Goal: Communication & Community: Answer question/provide support

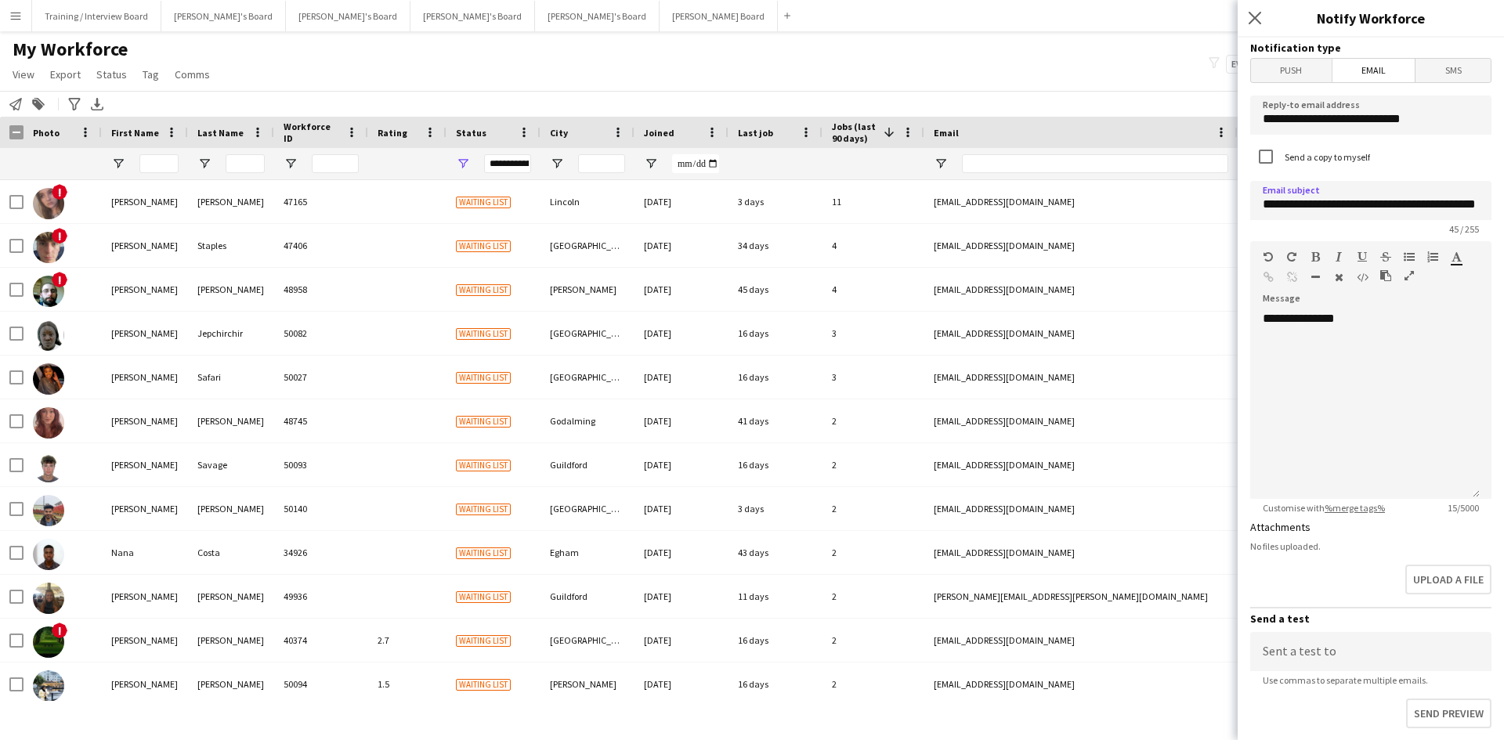
scroll to position [392, 0]
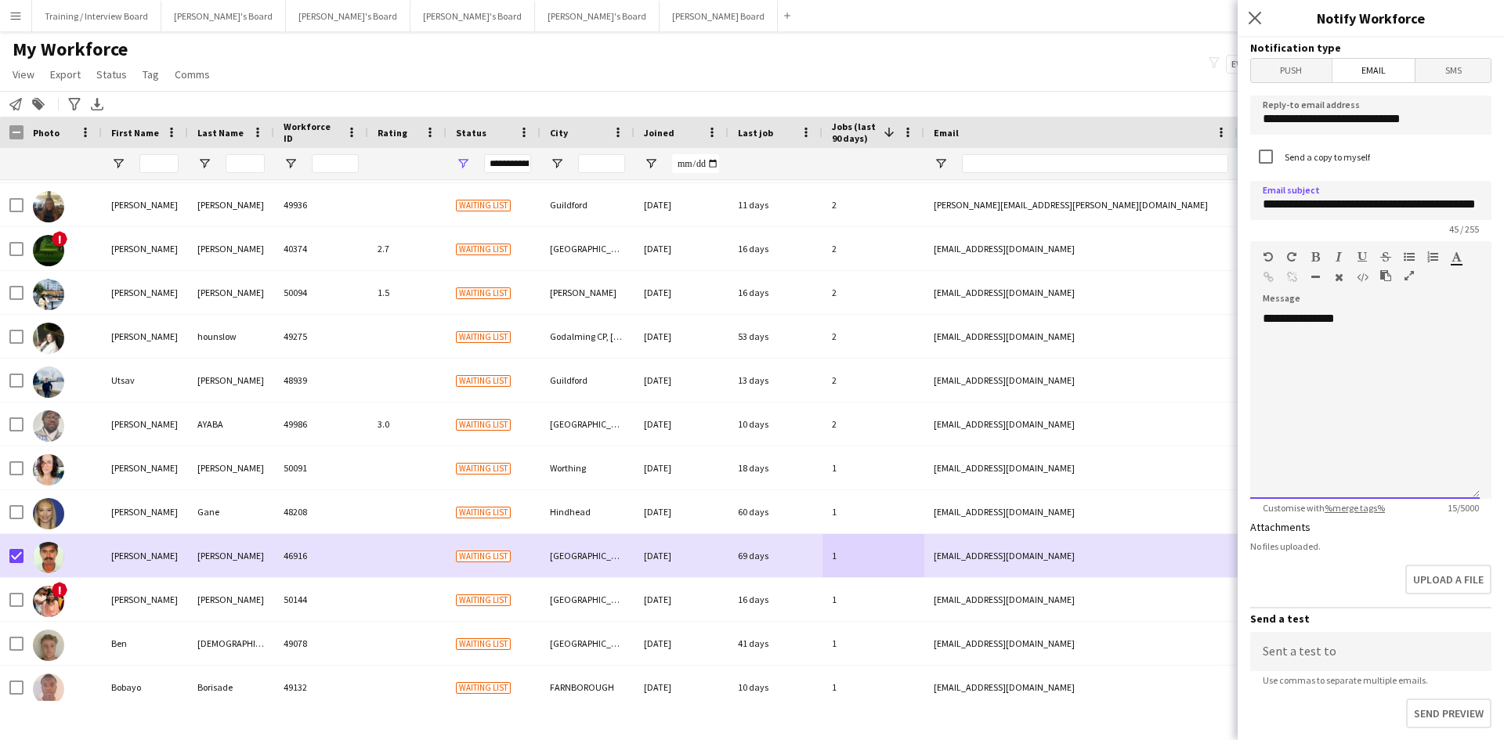
click at [1294, 360] on div "**********" at bounding box center [1365, 405] width 230 height 188
click at [1366, 320] on div "**********" at bounding box center [1365, 405] width 230 height 188
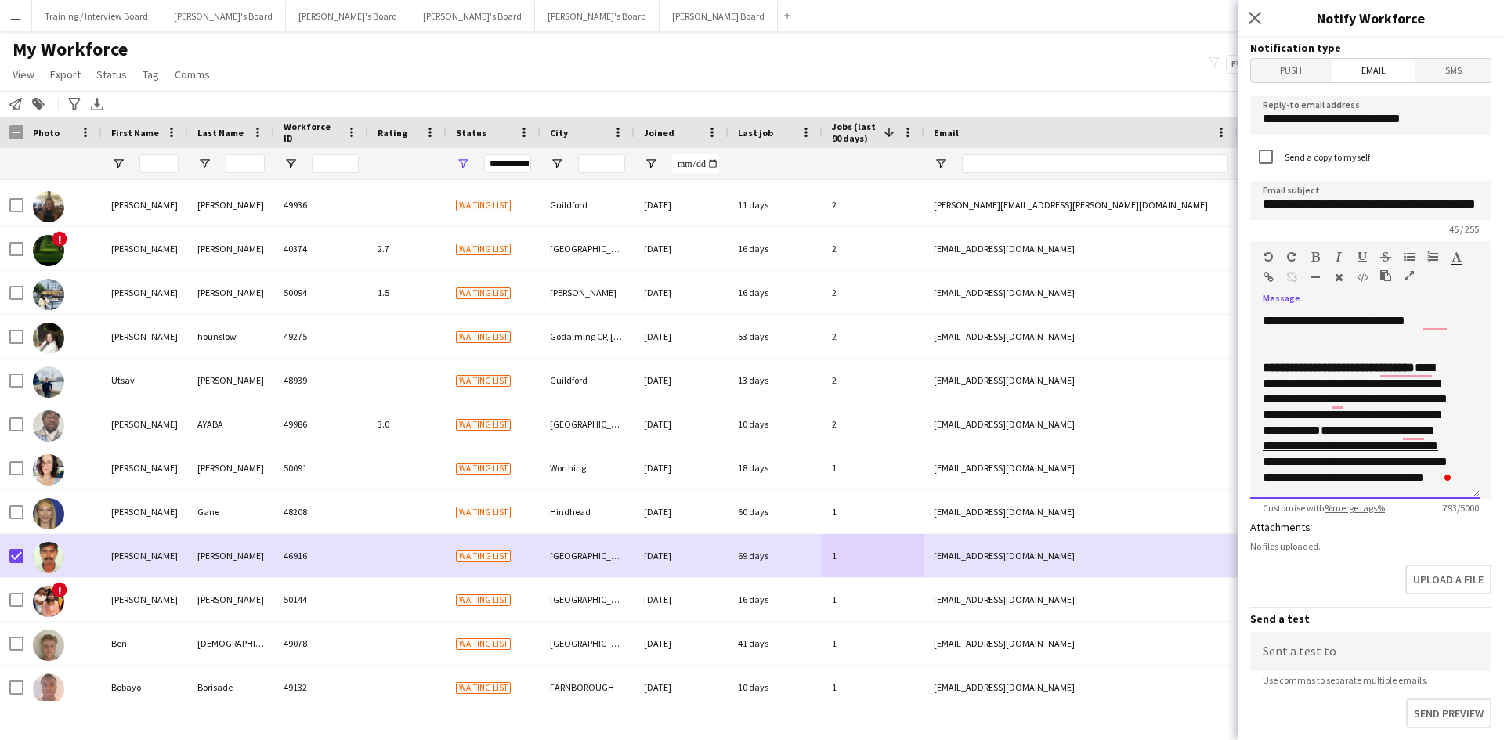
scroll to position [221, 0]
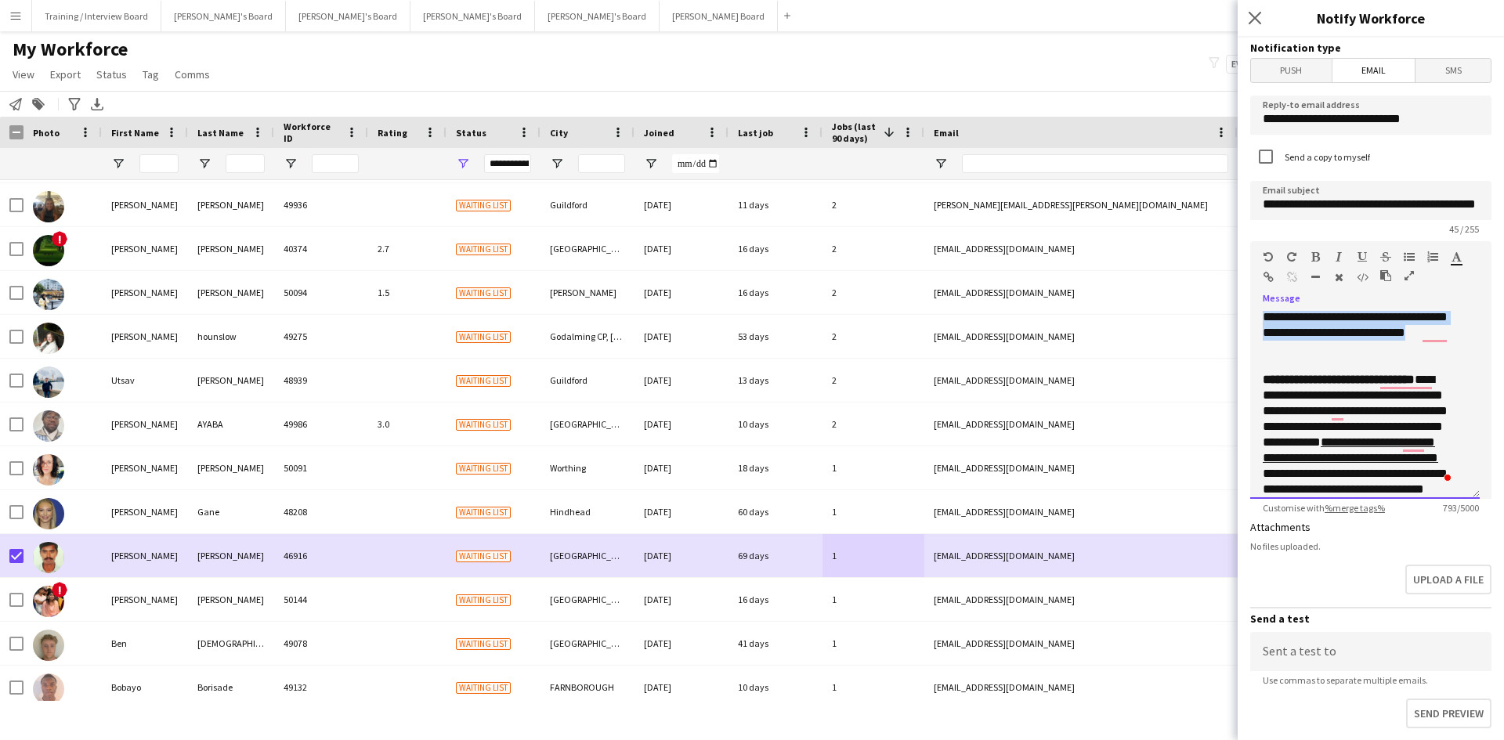
drag, startPoint x: 1286, startPoint y: 359, endPoint x: 1378, endPoint y: 364, distance: 91.8
click at [1378, 364] on div "**********" at bounding box center [1365, 405] width 230 height 188
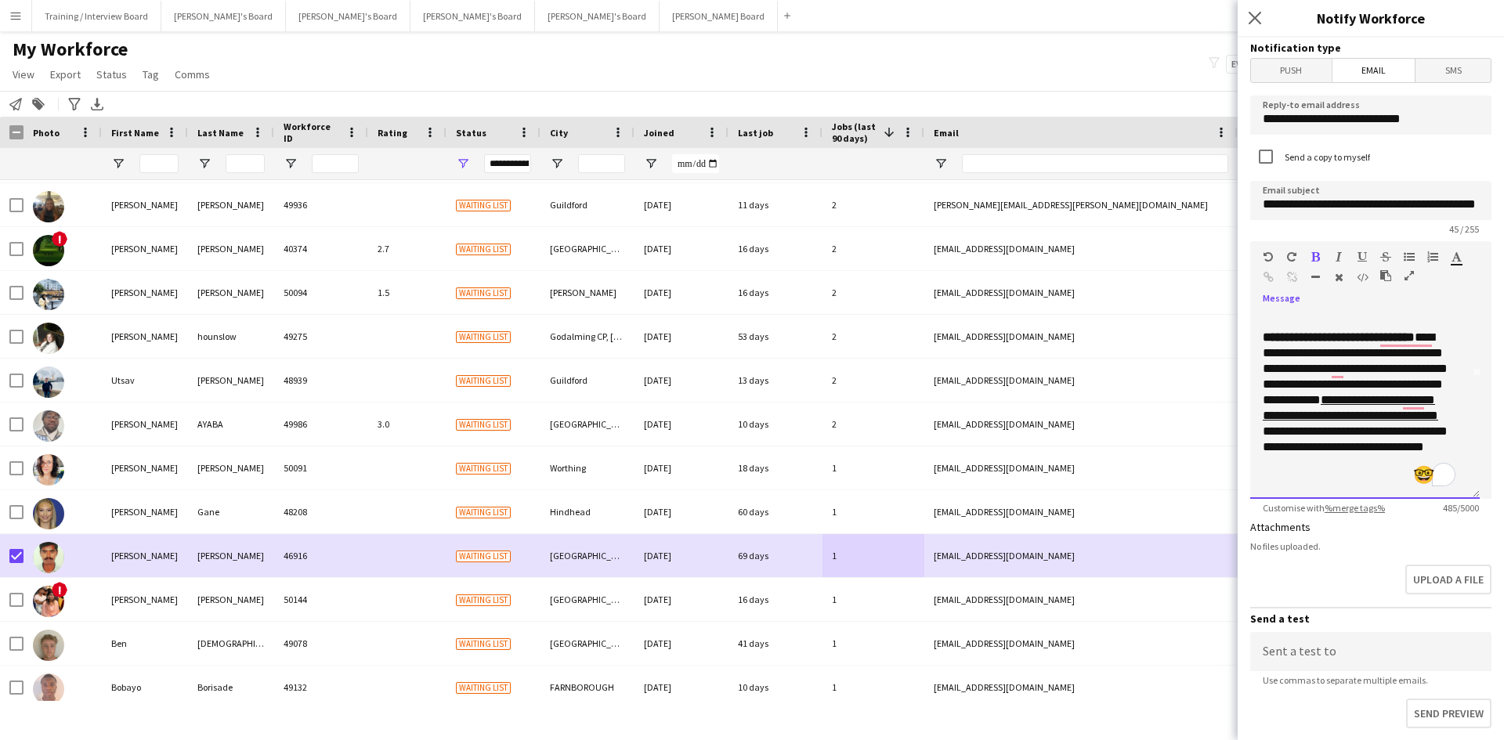
scroll to position [0, 0]
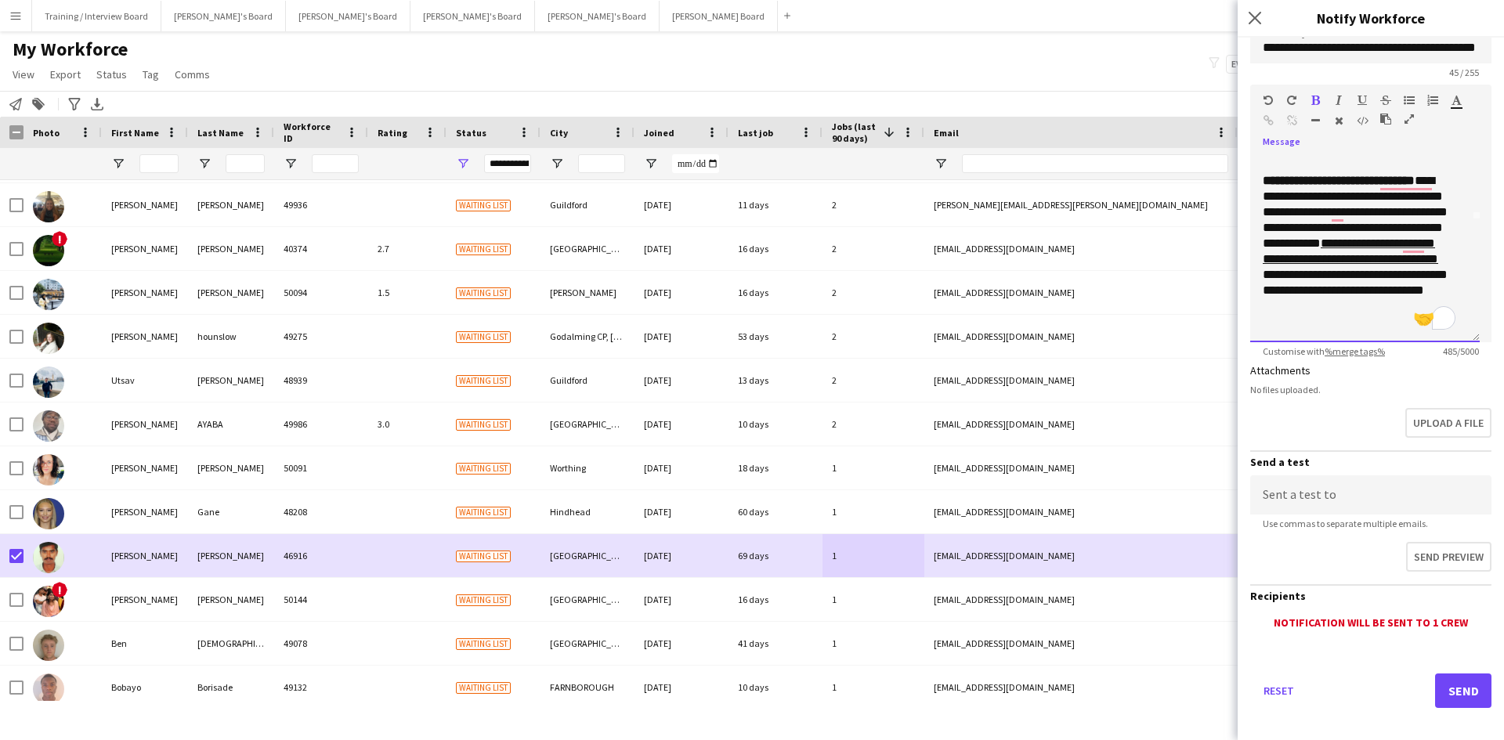
click at [1353, 320] on p "**********" at bounding box center [1359, 251] width 193 height 157
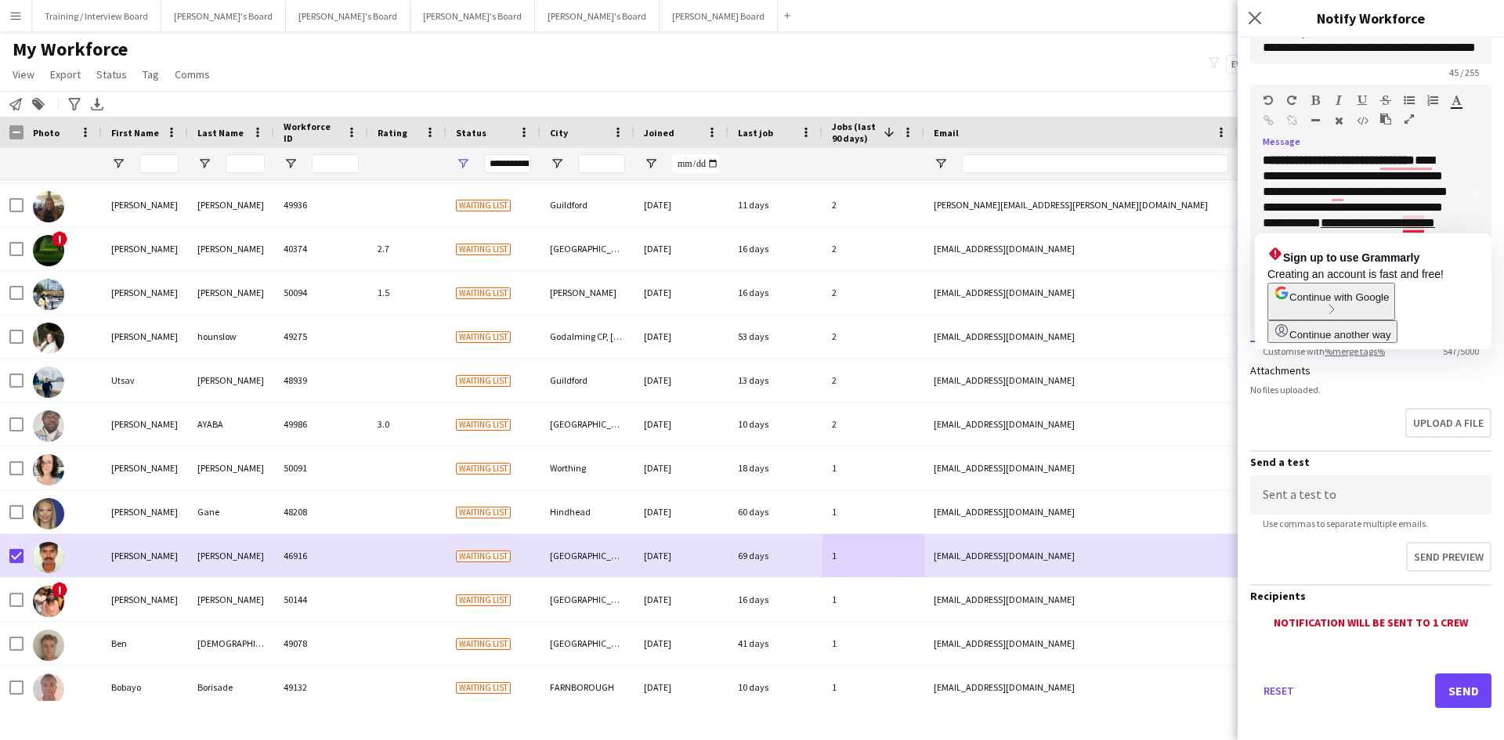
click at [1417, 195] on p "**********" at bounding box center [1359, 247] width 193 height 188
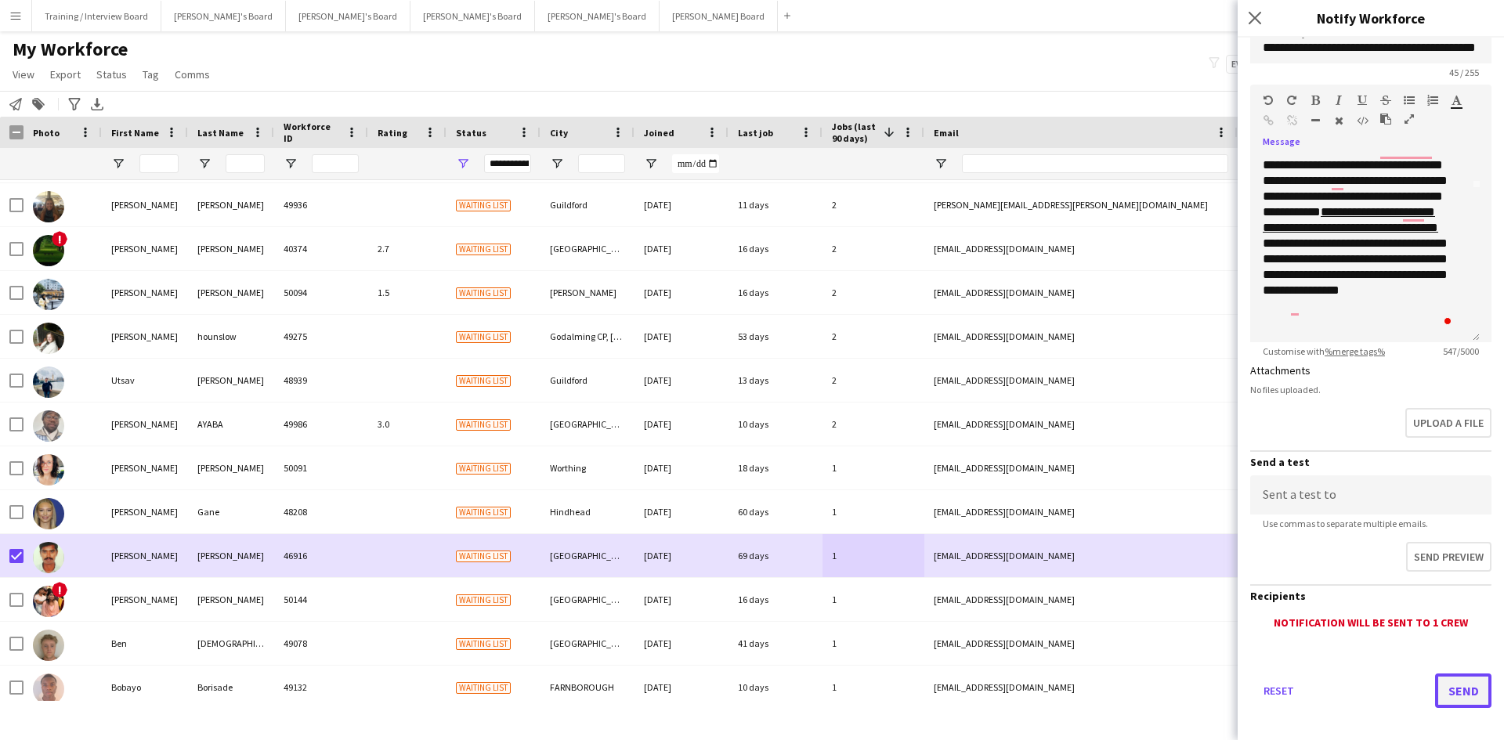
click at [1452, 687] on button "Send" at bounding box center [1463, 691] width 56 height 34
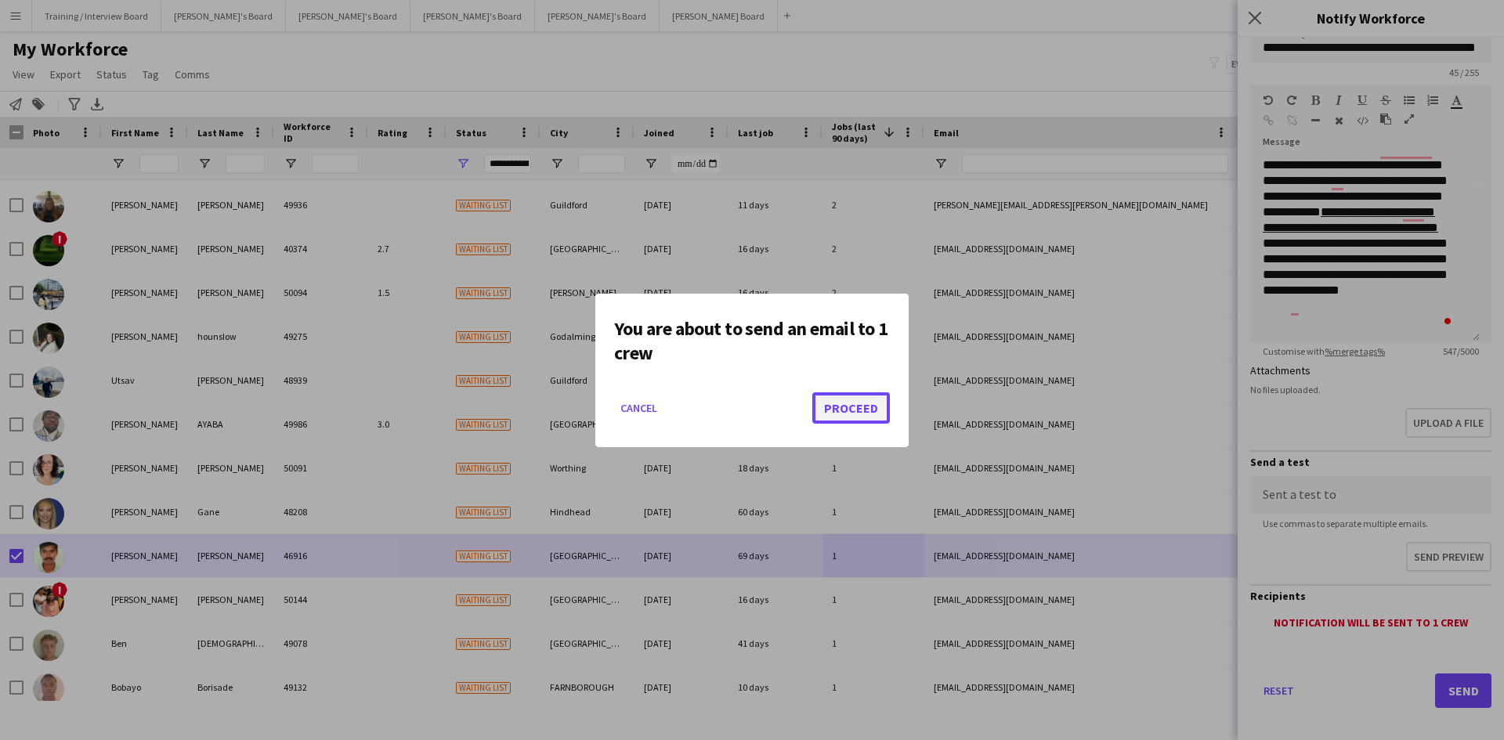
click at [862, 403] on button "Proceed" at bounding box center [851, 408] width 78 height 31
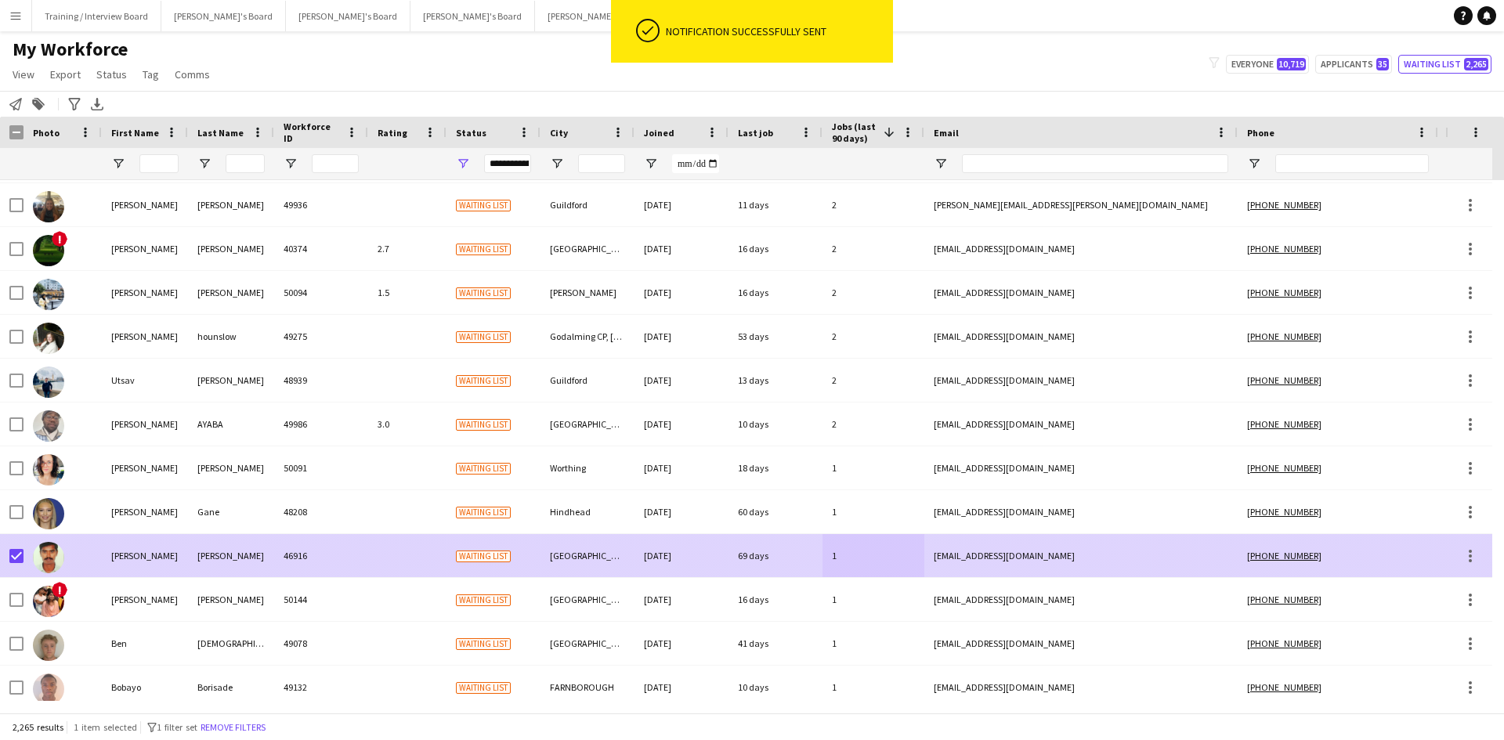
click at [24, 553] on div at bounding box center [63, 555] width 78 height 43
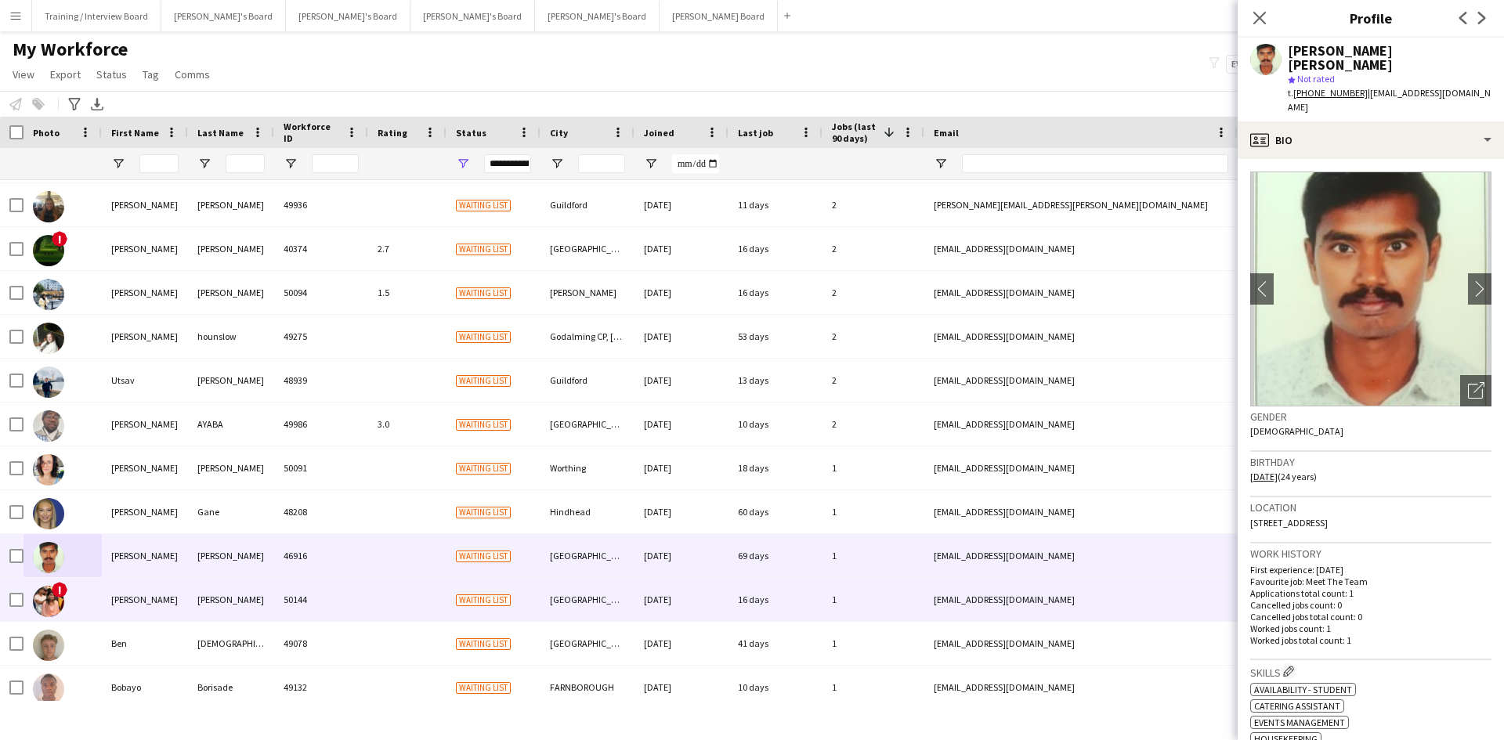
click at [790, 610] on div "16 days" at bounding box center [776, 599] width 94 height 43
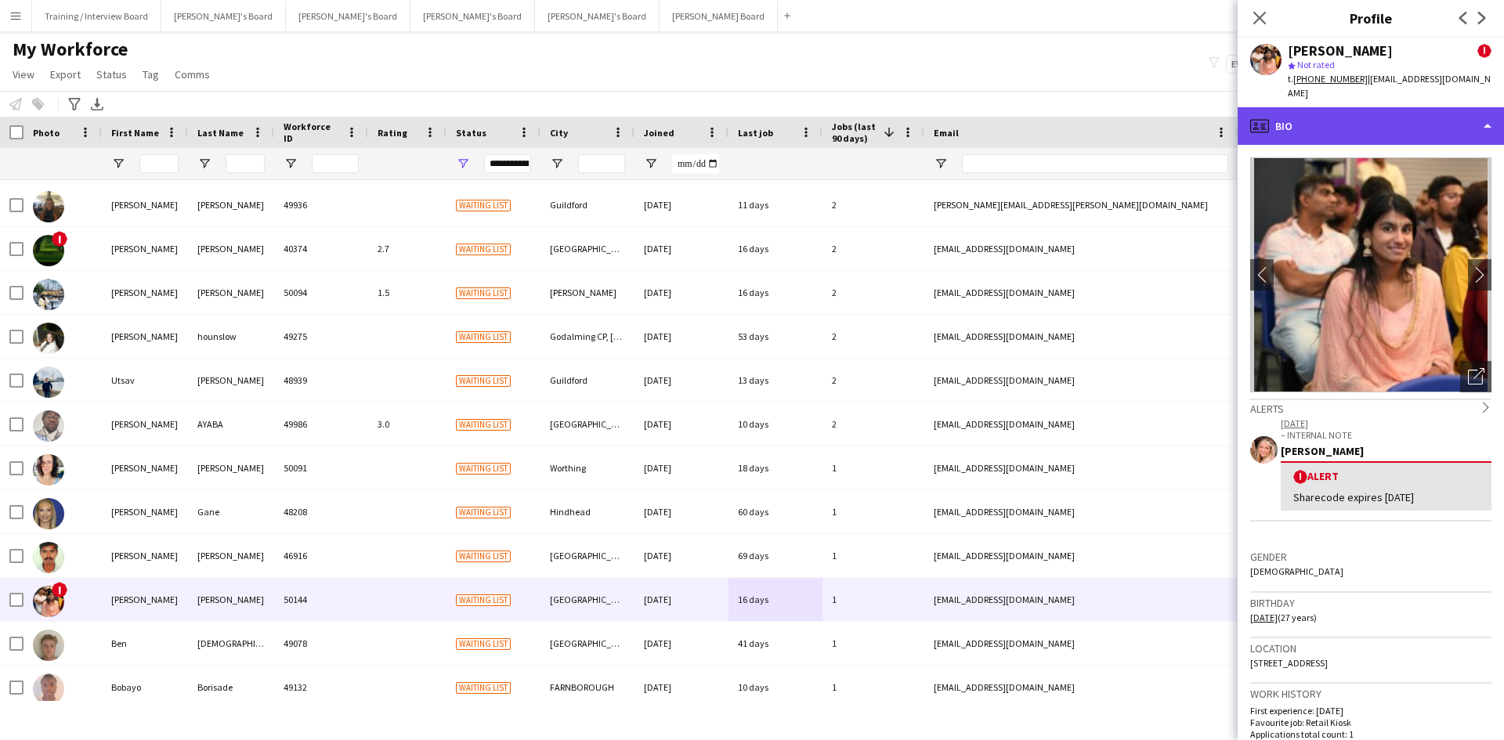
click at [1390, 110] on div "profile Bio" at bounding box center [1371, 126] width 266 height 38
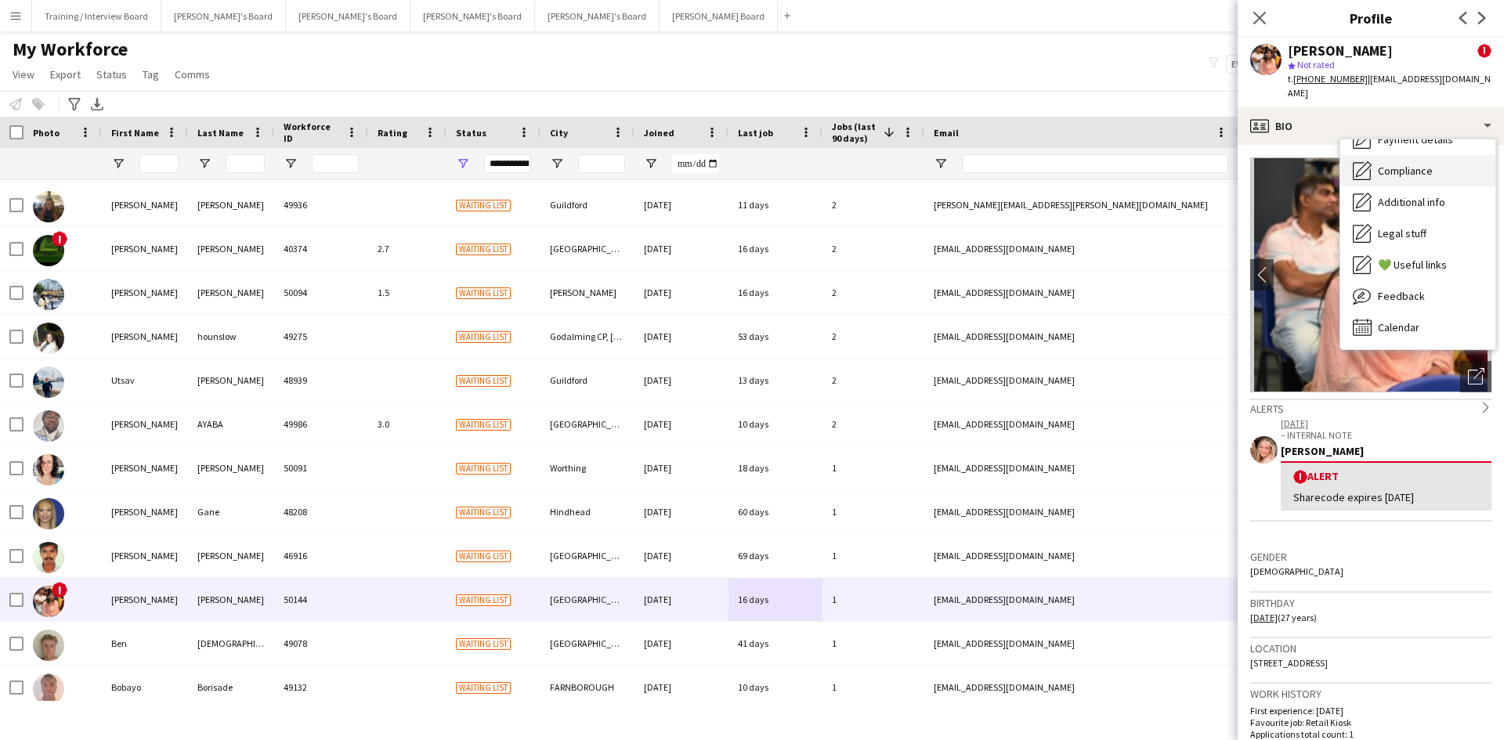
click at [1436, 159] on div "Compliance Compliance" at bounding box center [1418, 170] width 155 height 31
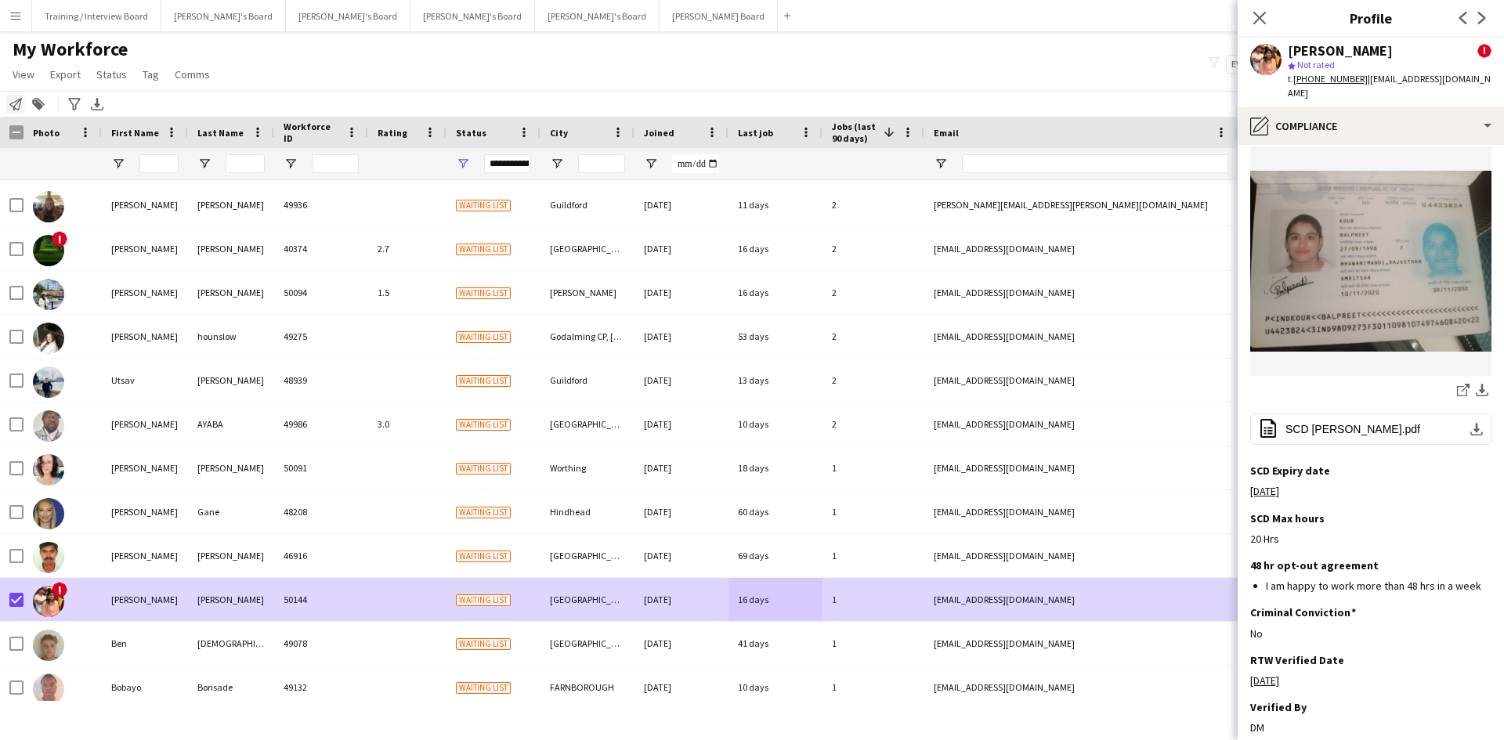
drag, startPoint x: 21, startPoint y: 104, endPoint x: 62, endPoint y: 105, distance: 40.7
click at [21, 104] on icon "Notify workforce" at bounding box center [15, 104] width 13 height 13
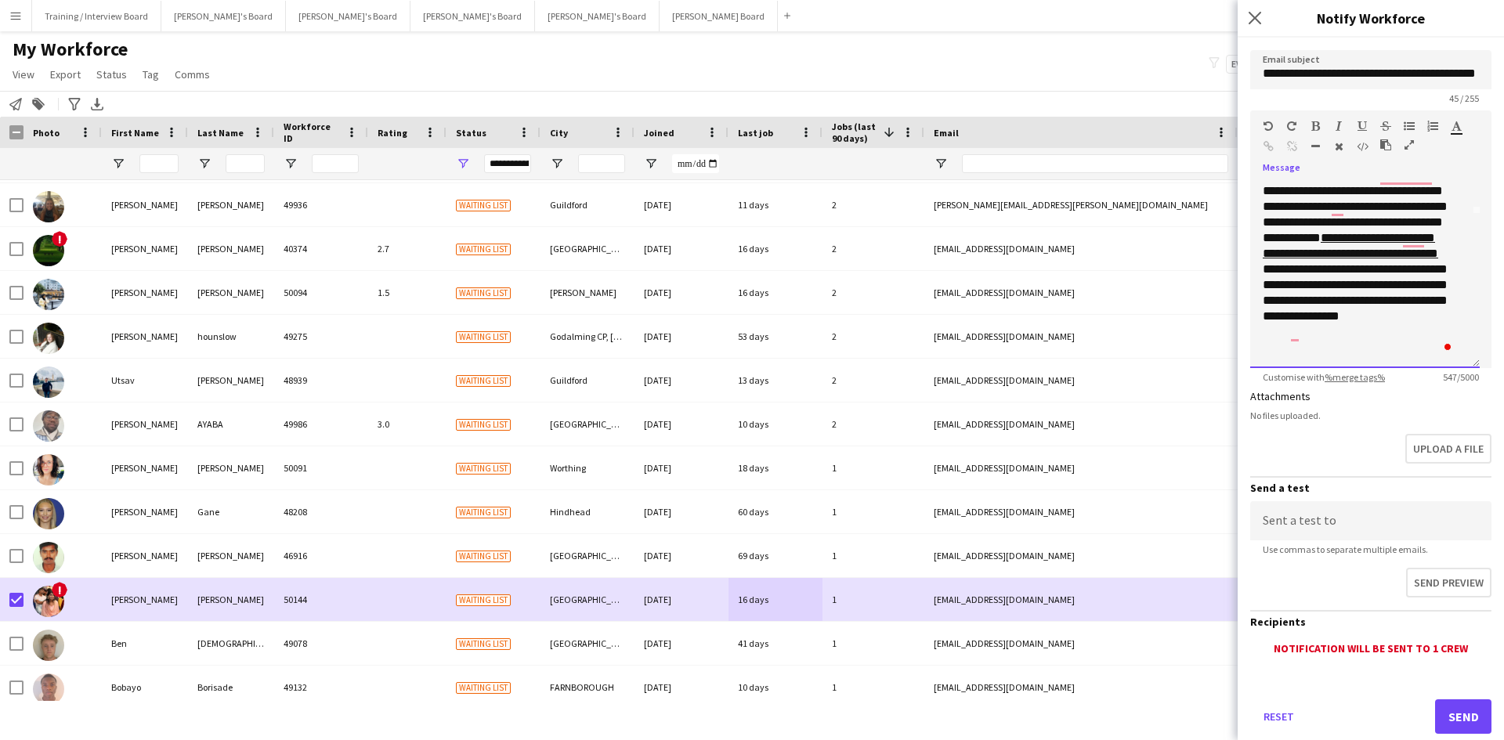
scroll to position [168, 0]
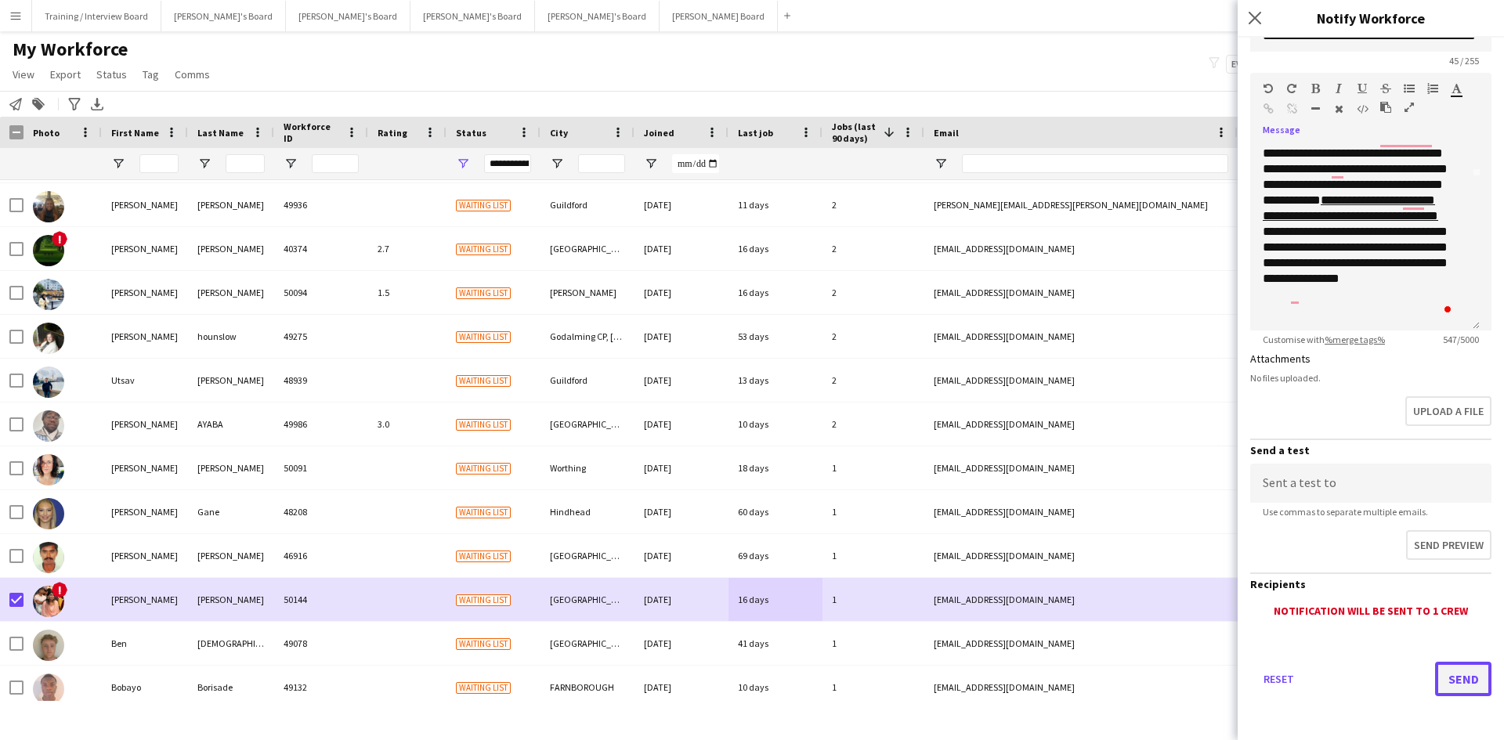
click at [1450, 680] on button "Send" at bounding box center [1463, 679] width 56 height 34
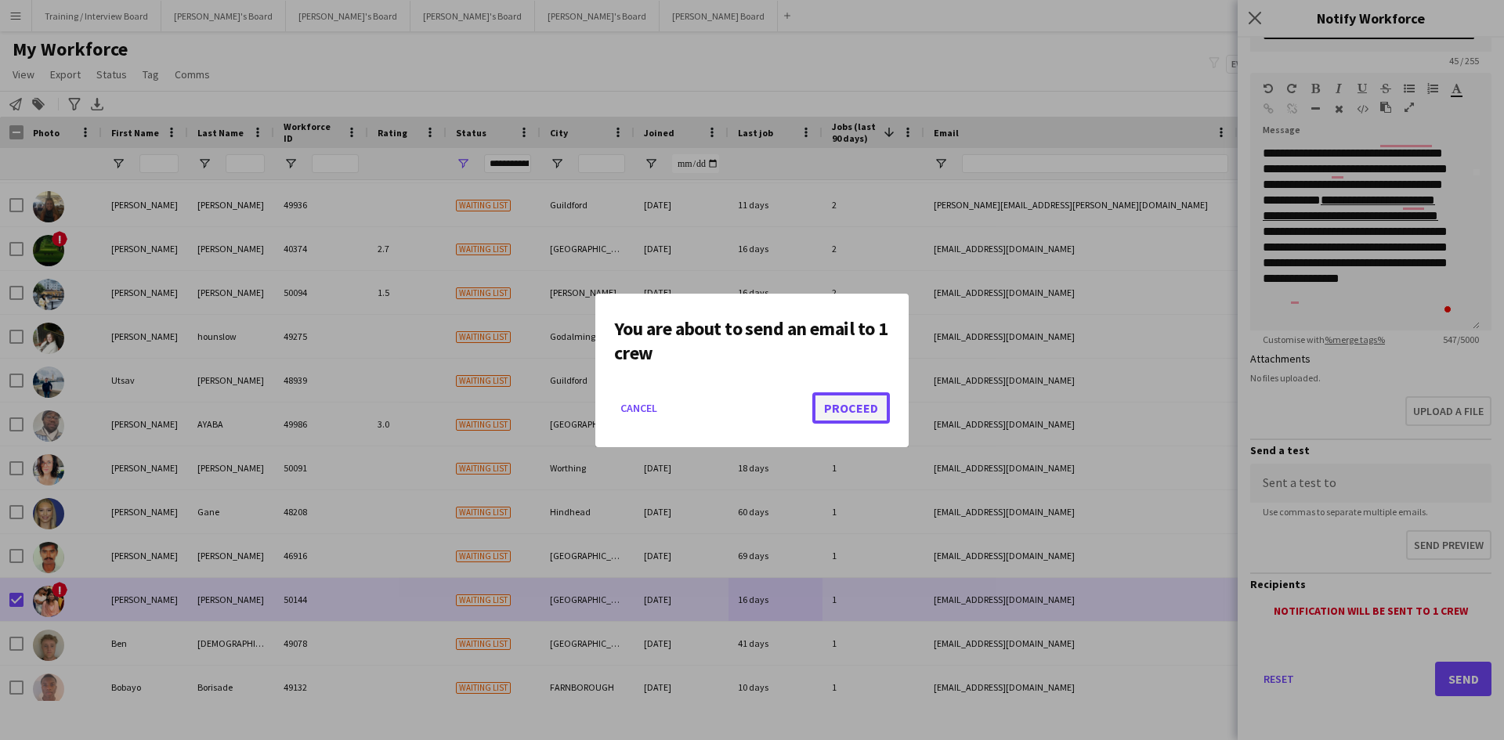
click at [860, 412] on button "Proceed" at bounding box center [851, 408] width 78 height 31
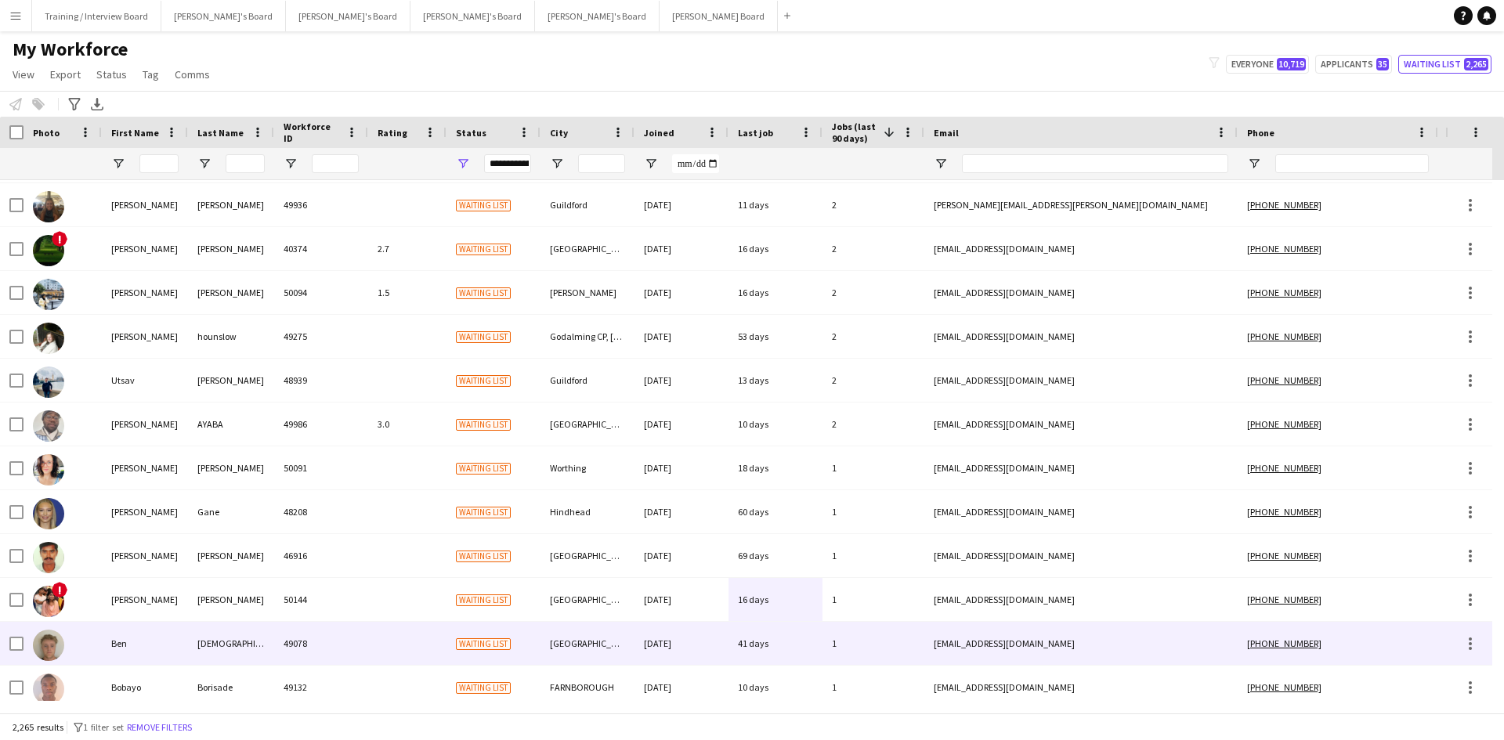
click at [782, 638] on div "41 days" at bounding box center [776, 643] width 94 height 43
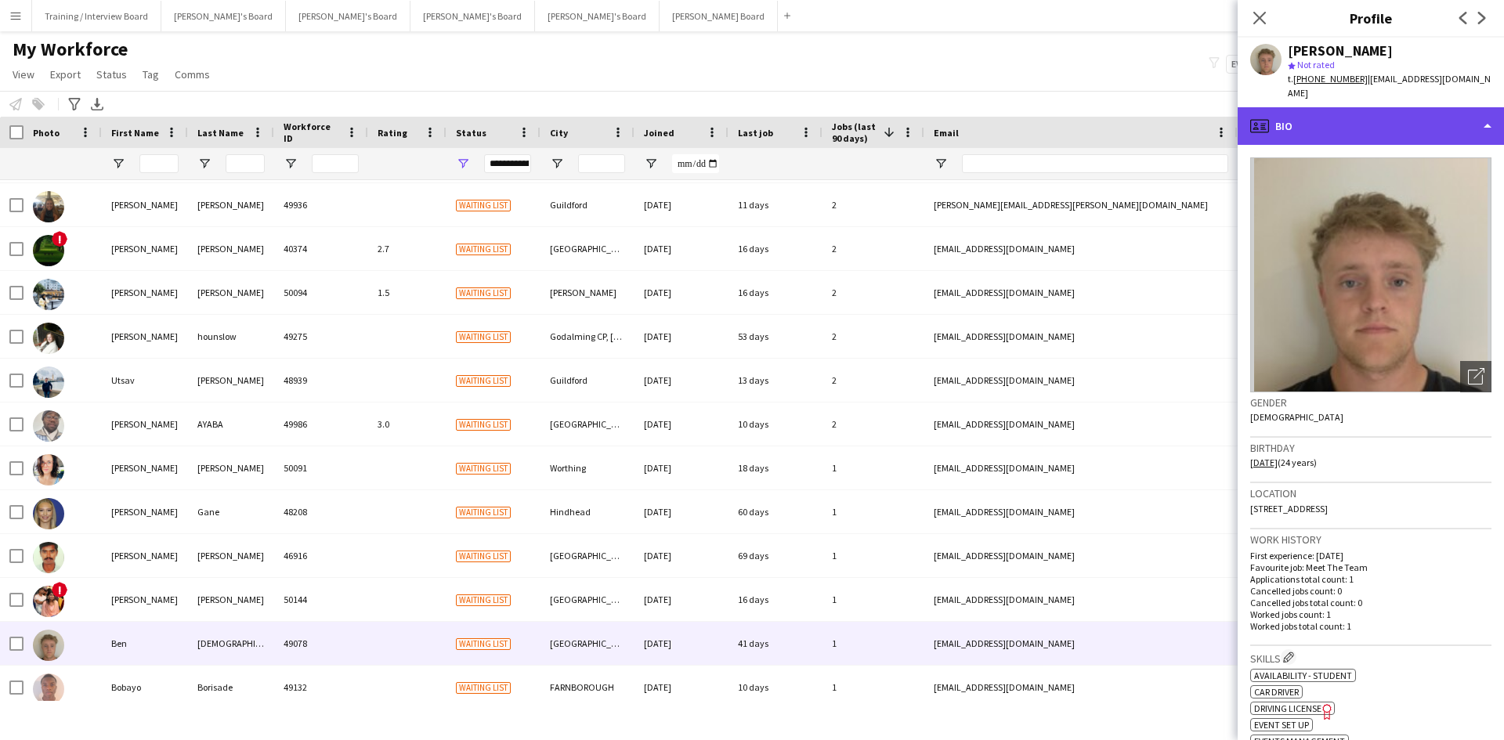
click at [1371, 111] on div "profile Bio" at bounding box center [1371, 126] width 266 height 38
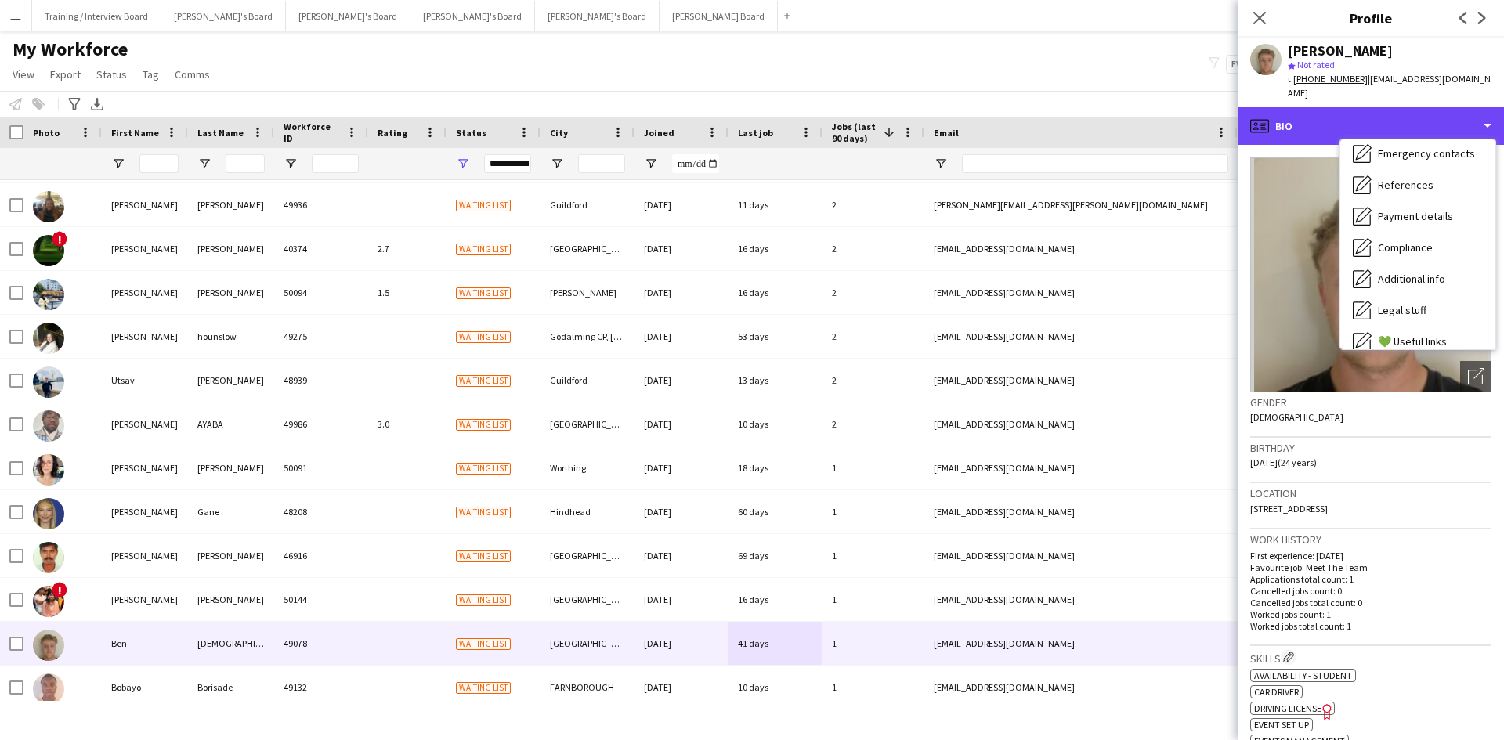
scroll to position [157, 0]
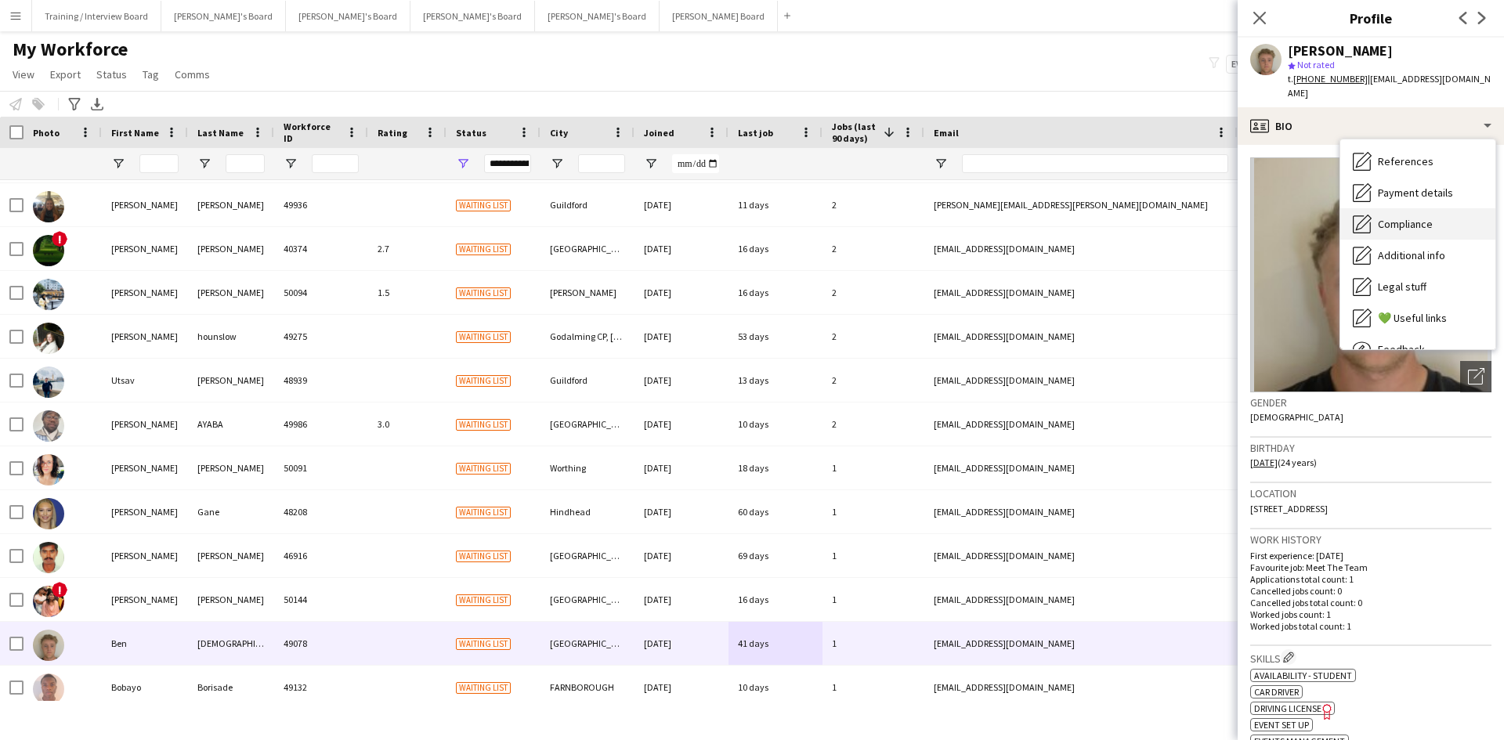
click at [1423, 217] on span "Compliance" at bounding box center [1405, 224] width 55 height 14
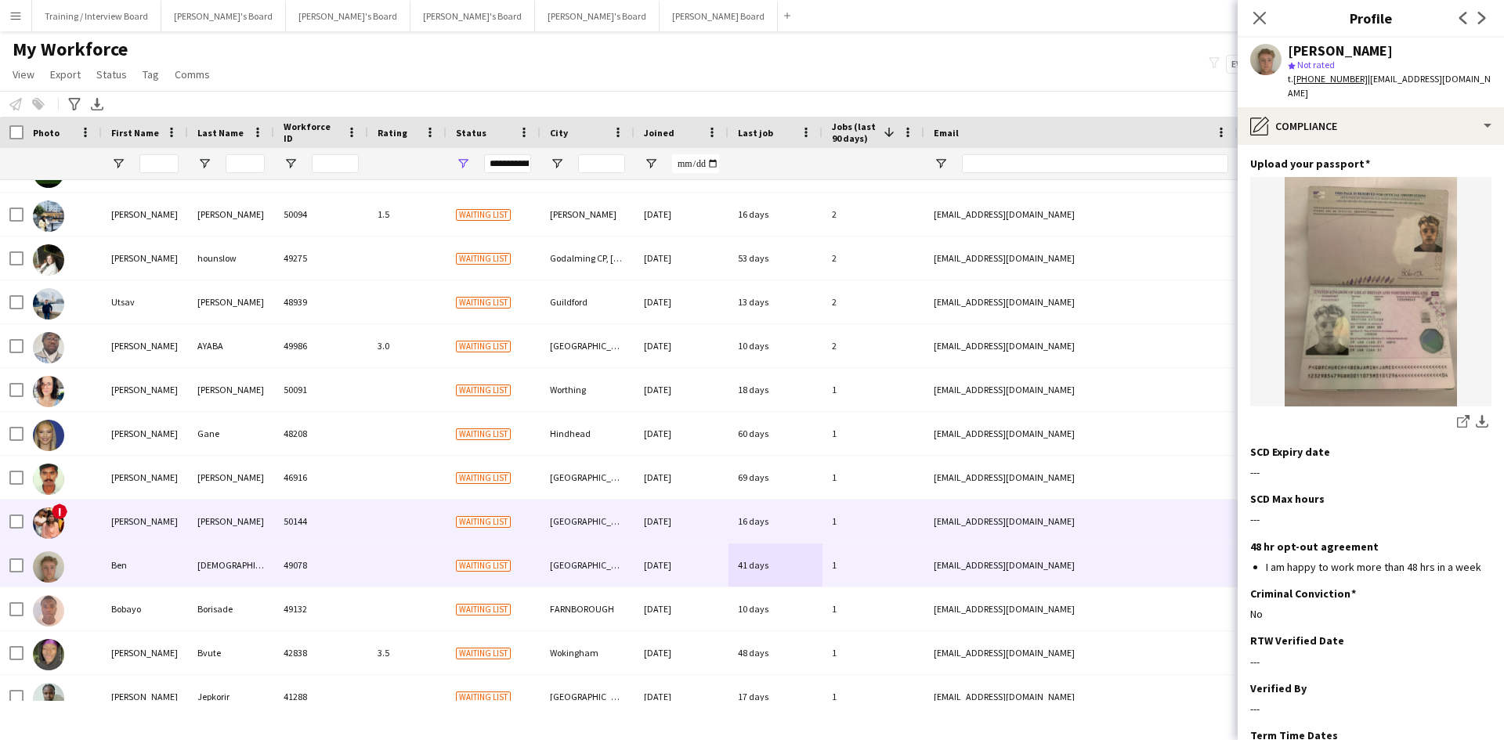
scroll to position [548, 0]
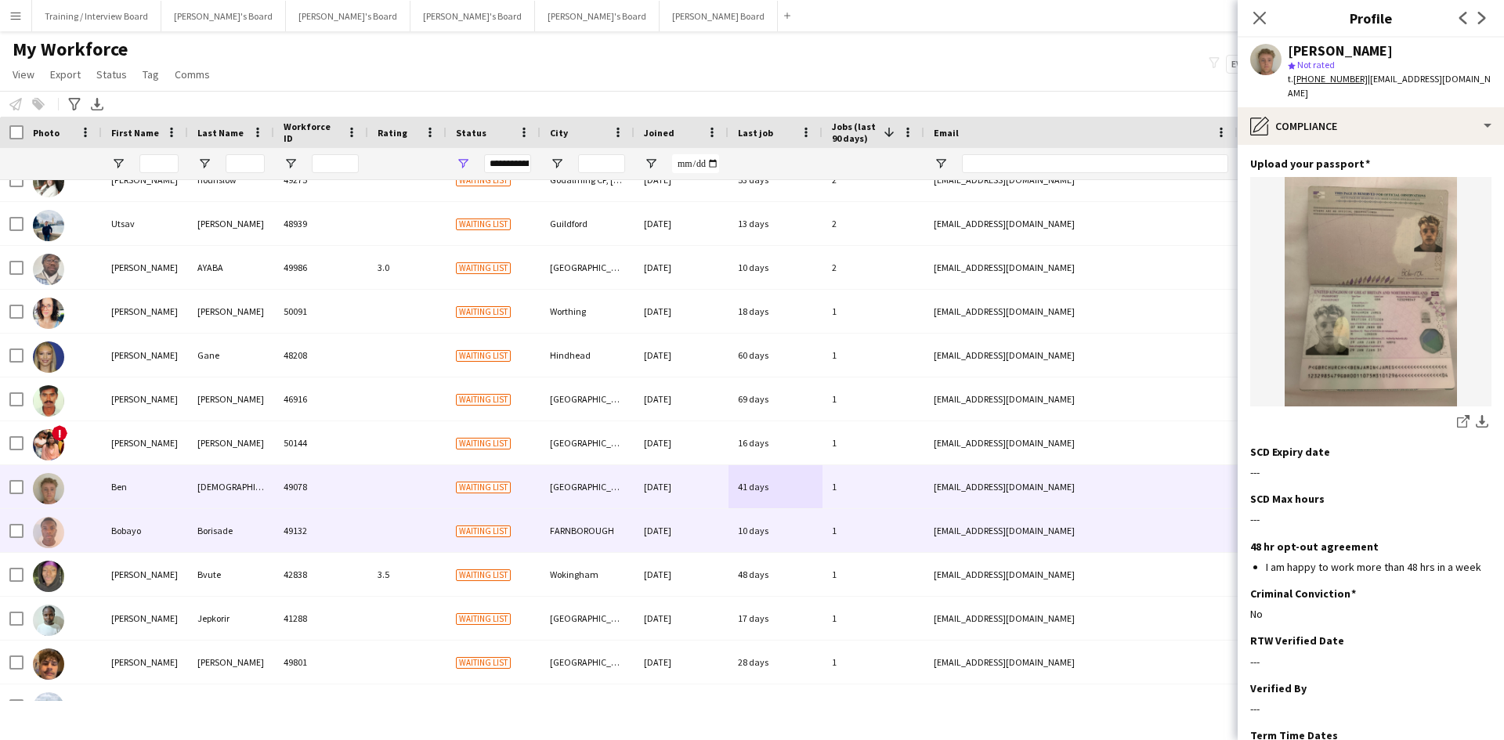
click at [801, 539] on div "10 days" at bounding box center [776, 530] width 94 height 43
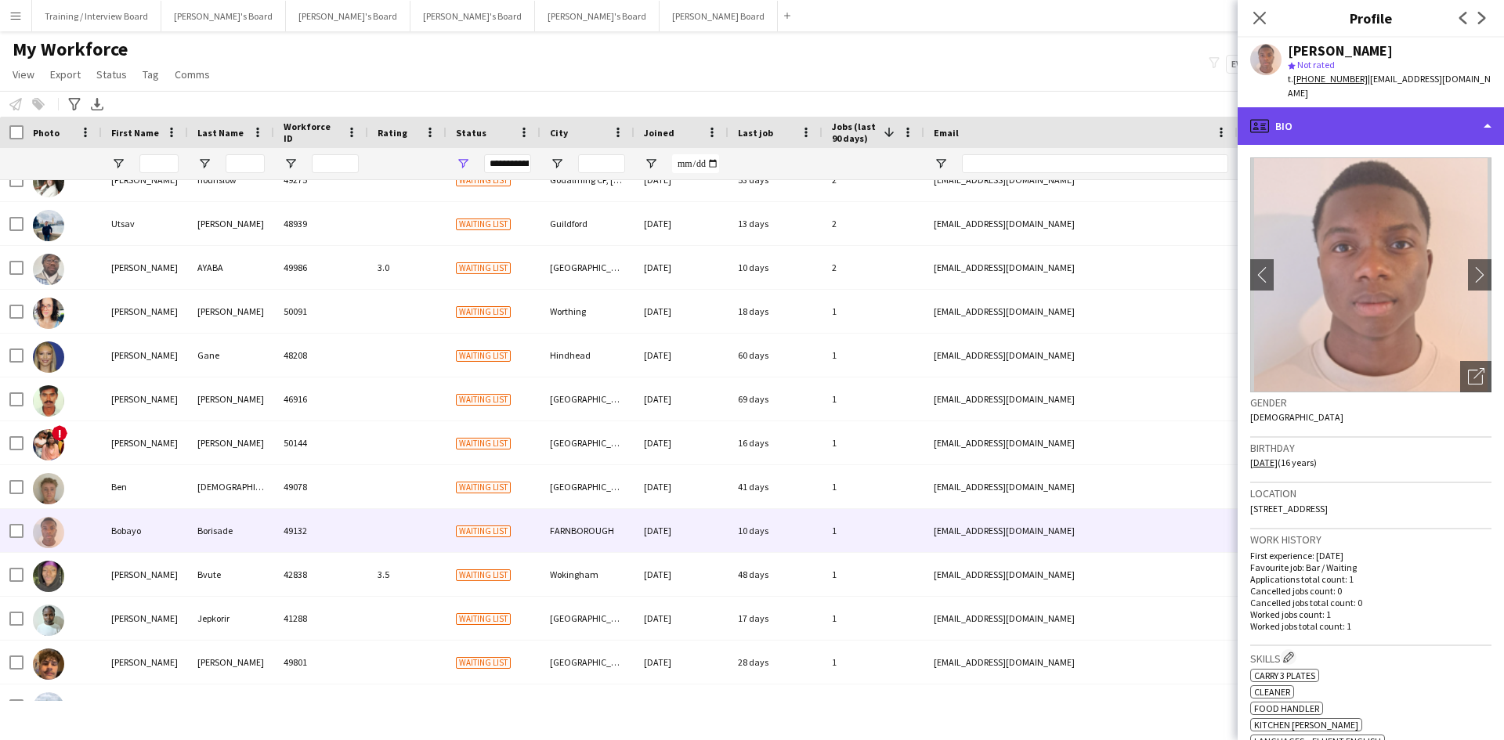
click at [1366, 125] on div "profile Bio" at bounding box center [1371, 126] width 266 height 38
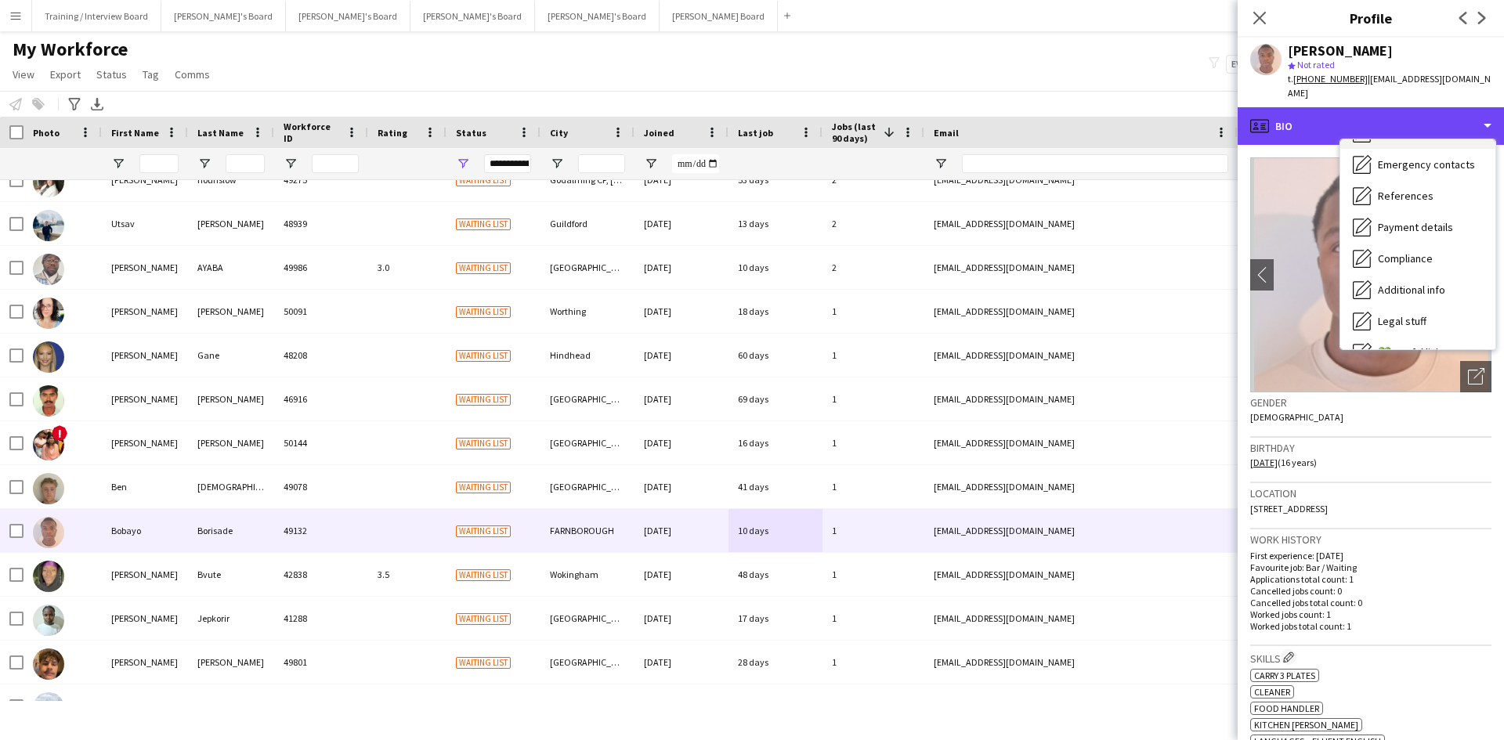
scroll to position [157, 0]
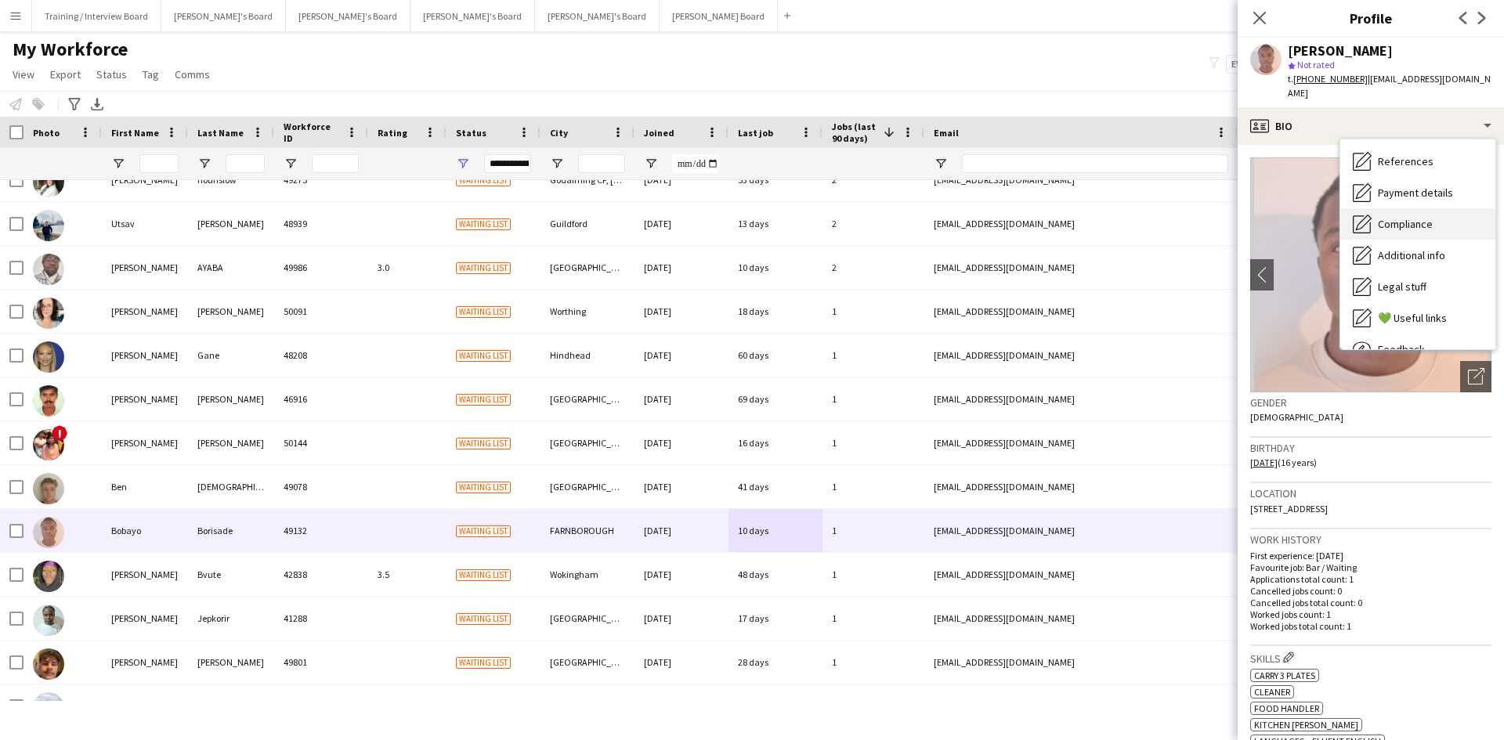
click at [1423, 217] on span "Compliance" at bounding box center [1405, 224] width 55 height 14
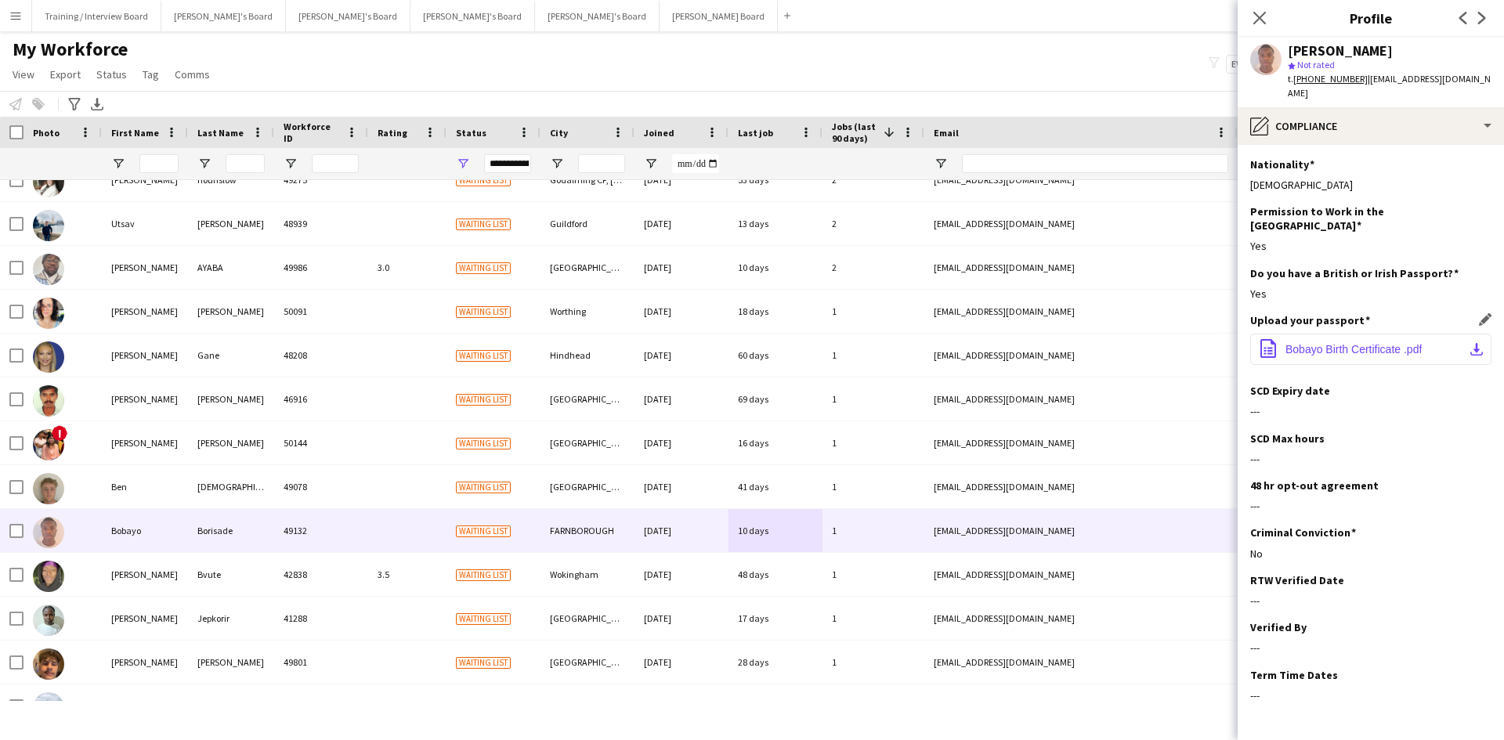
click at [1384, 334] on button "office-file-sheet Bobayo Birth Certificate .pdf download-bottom" at bounding box center [1370, 349] width 241 height 31
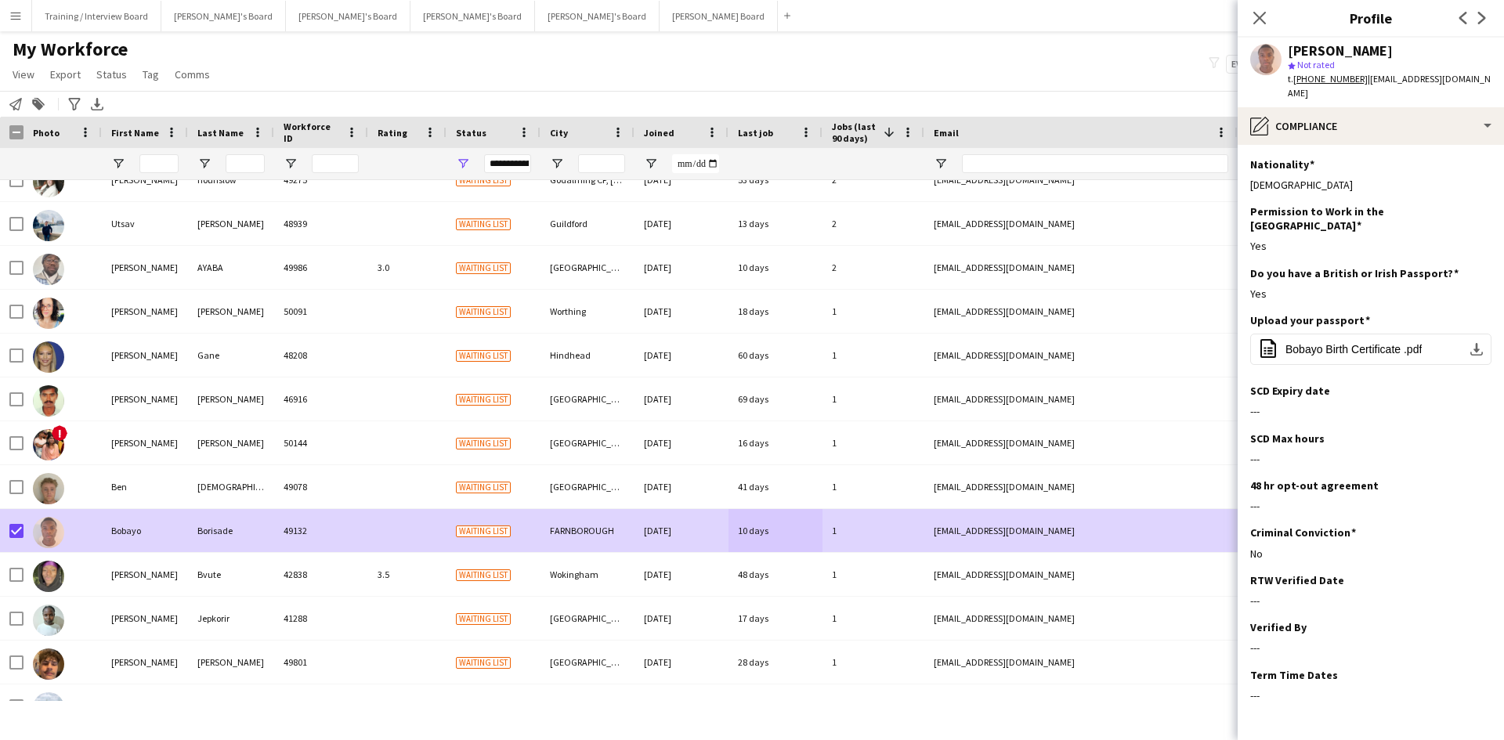
click at [13, 107] on icon "Notify workforce" at bounding box center [15, 104] width 13 height 13
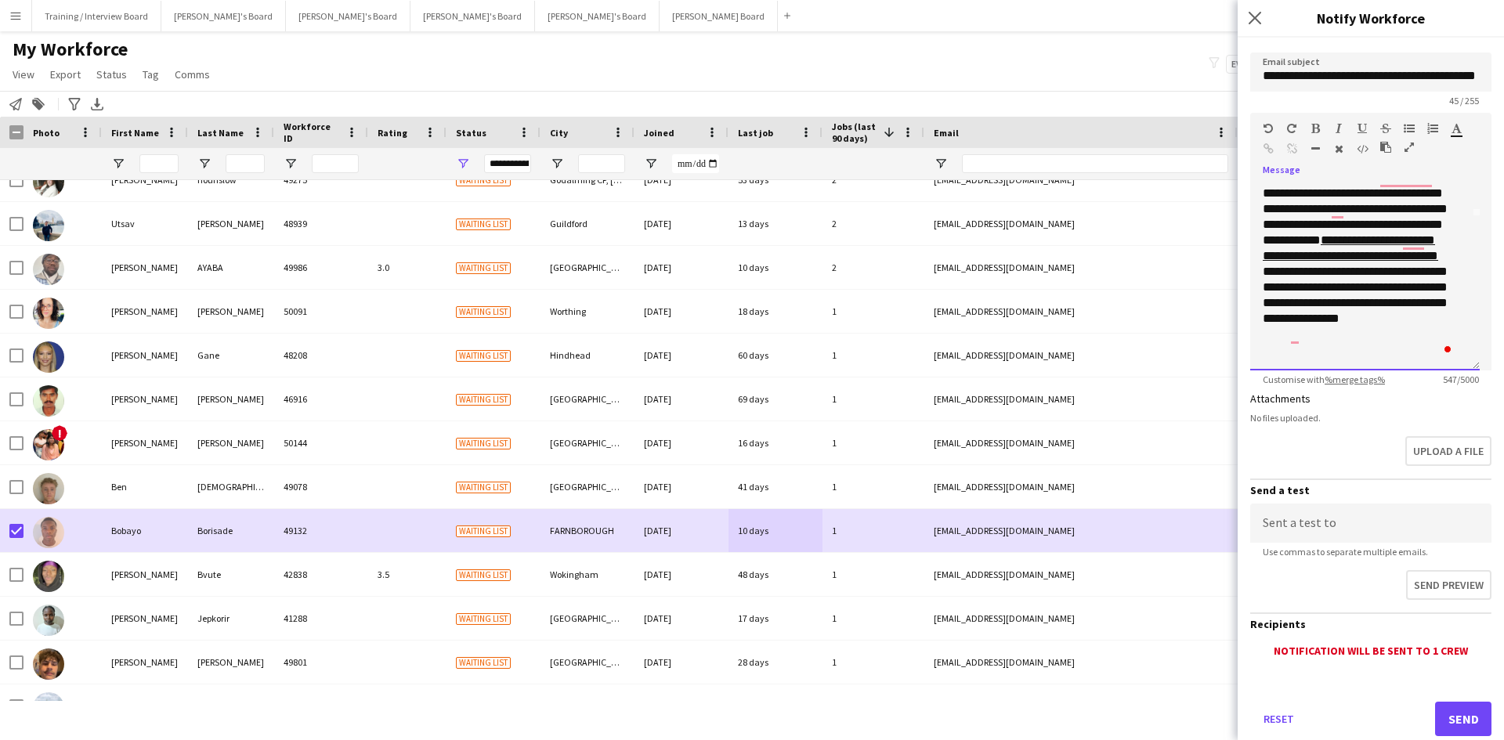
scroll to position [144, 0]
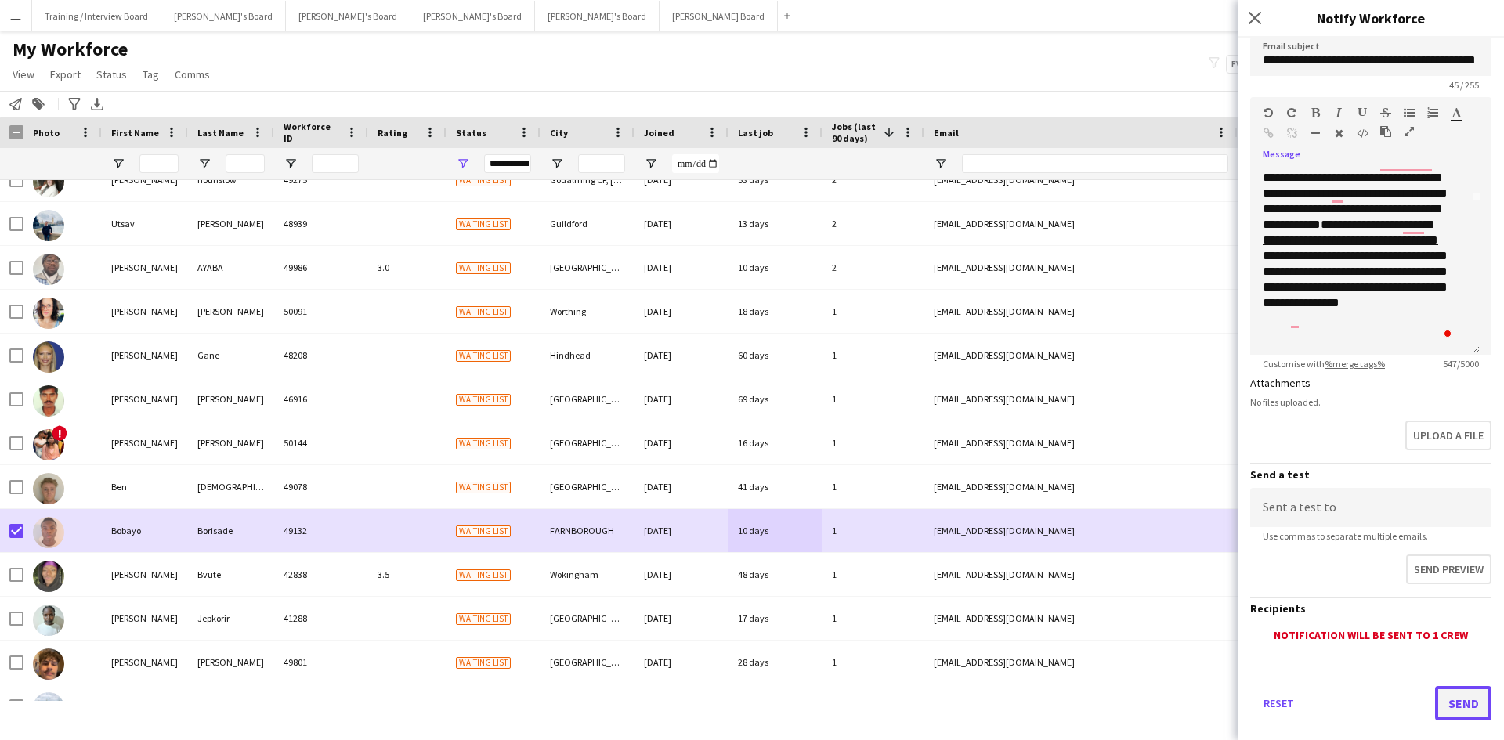
click at [1442, 693] on button "Send" at bounding box center [1463, 703] width 56 height 34
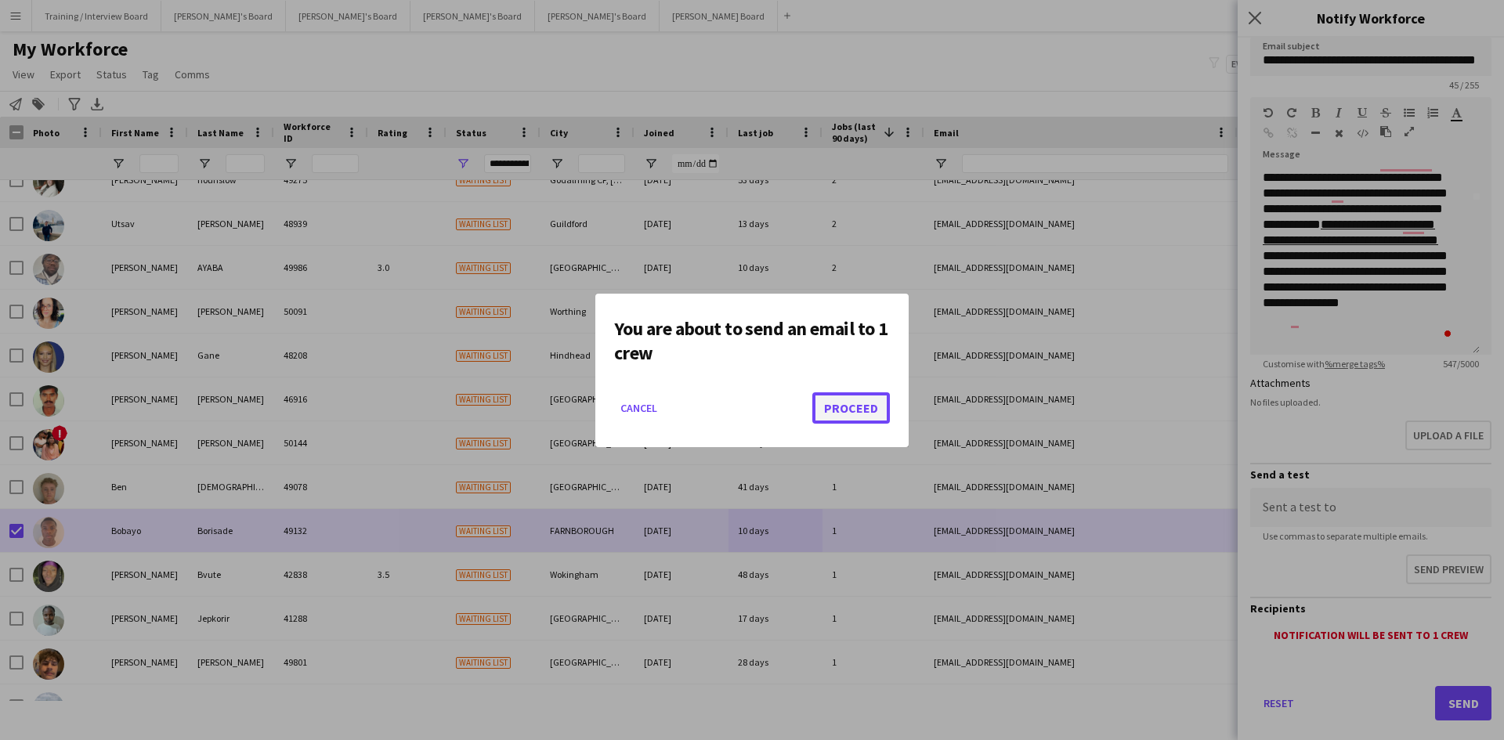
click at [849, 413] on button "Proceed" at bounding box center [851, 408] width 78 height 31
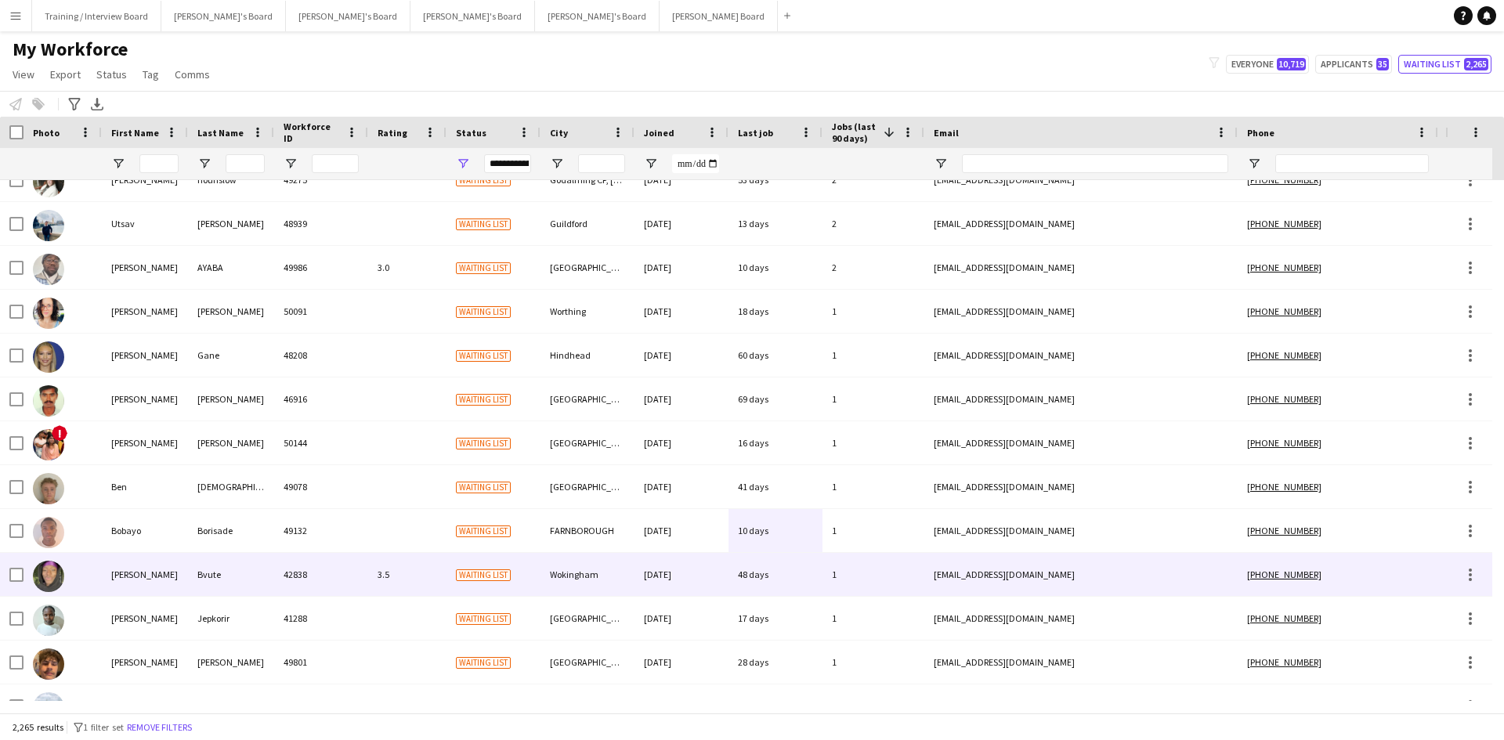
click at [794, 572] on div "48 days" at bounding box center [776, 574] width 94 height 43
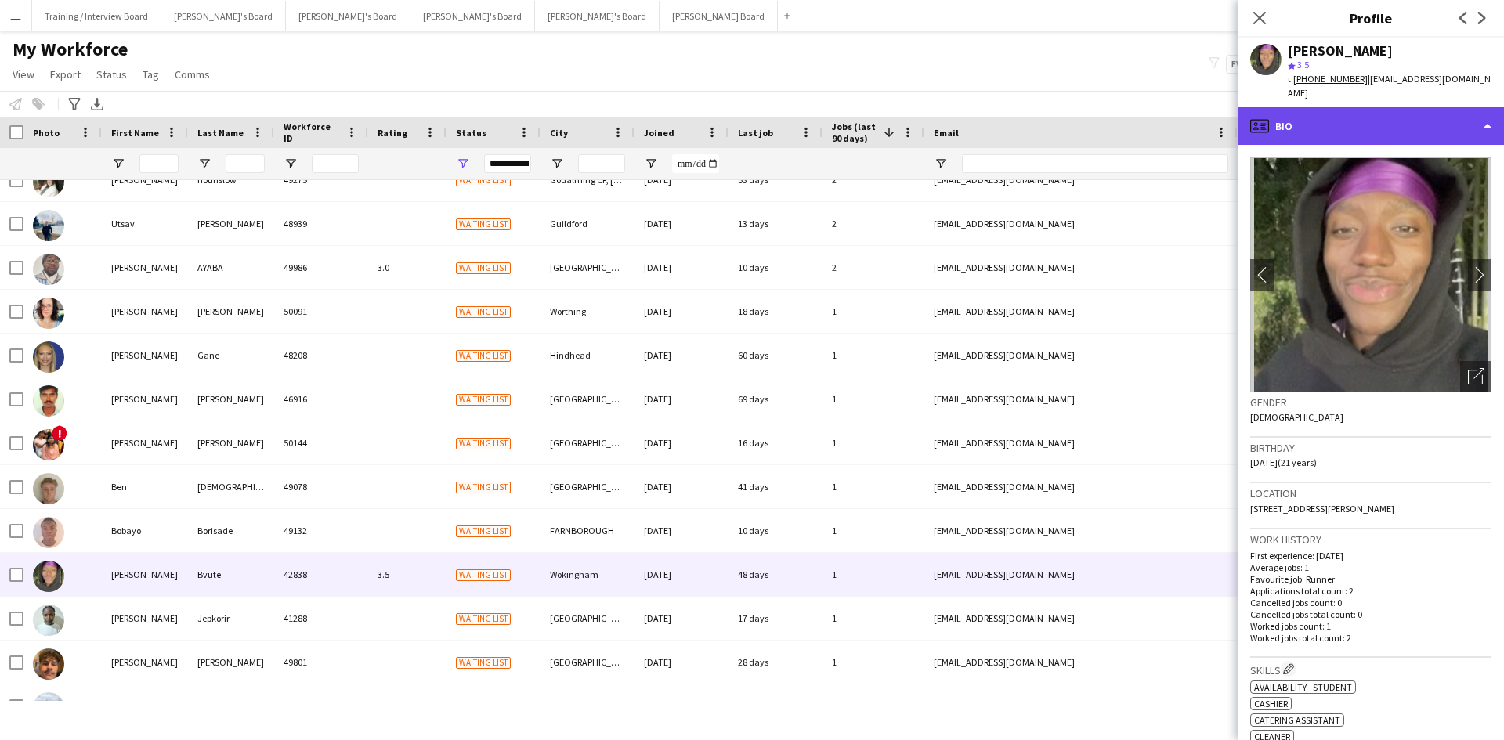
click at [1365, 114] on div "profile Bio" at bounding box center [1371, 126] width 266 height 38
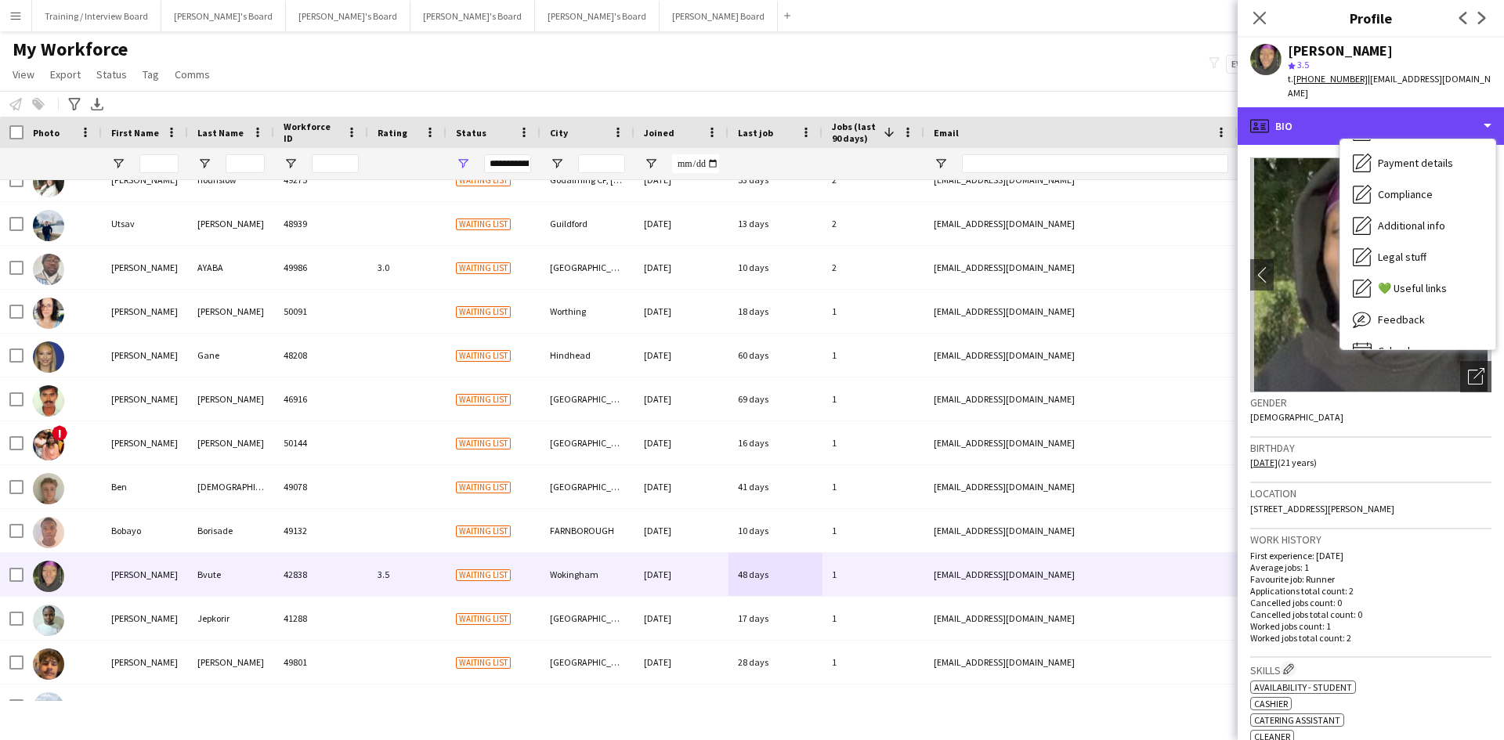
scroll to position [210, 0]
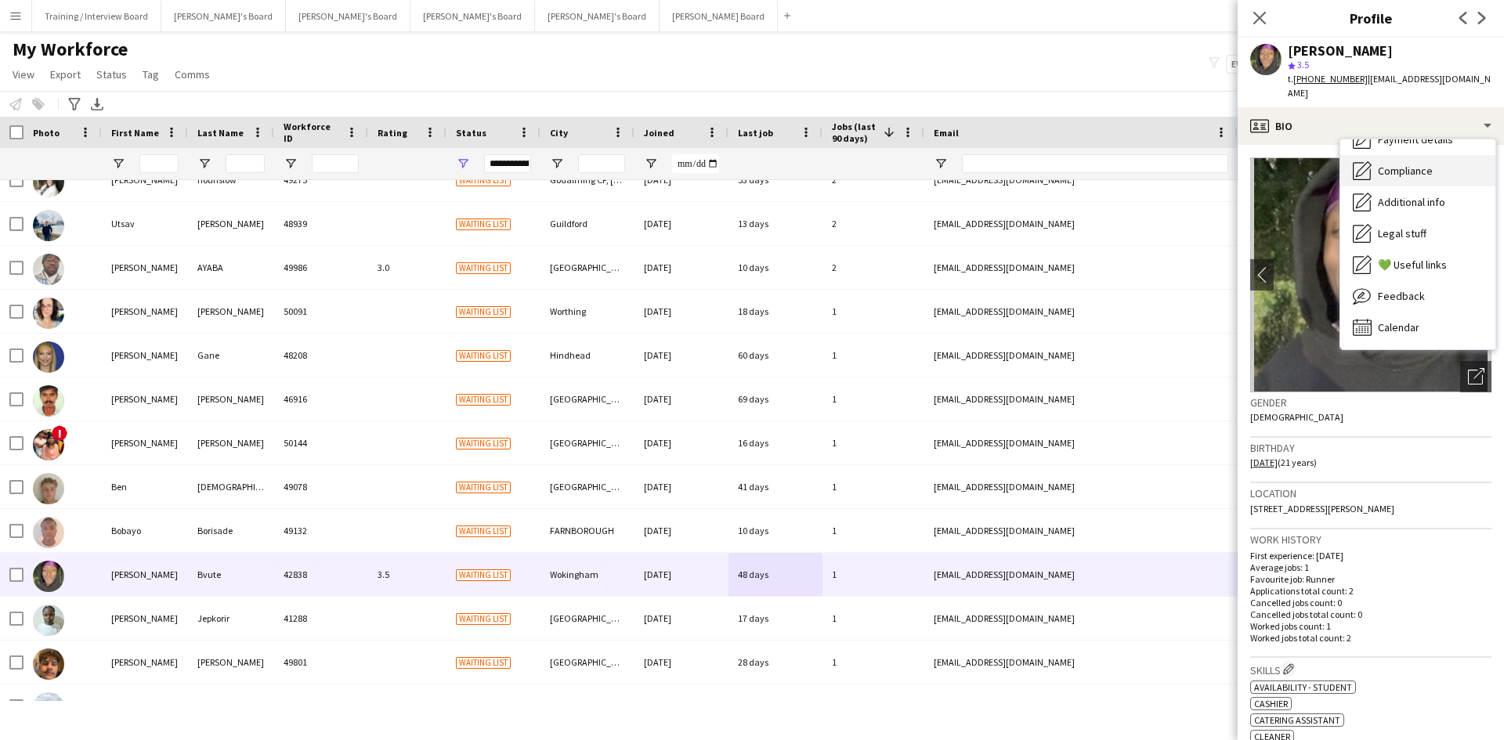
click at [1409, 164] on span "Compliance" at bounding box center [1405, 171] width 55 height 14
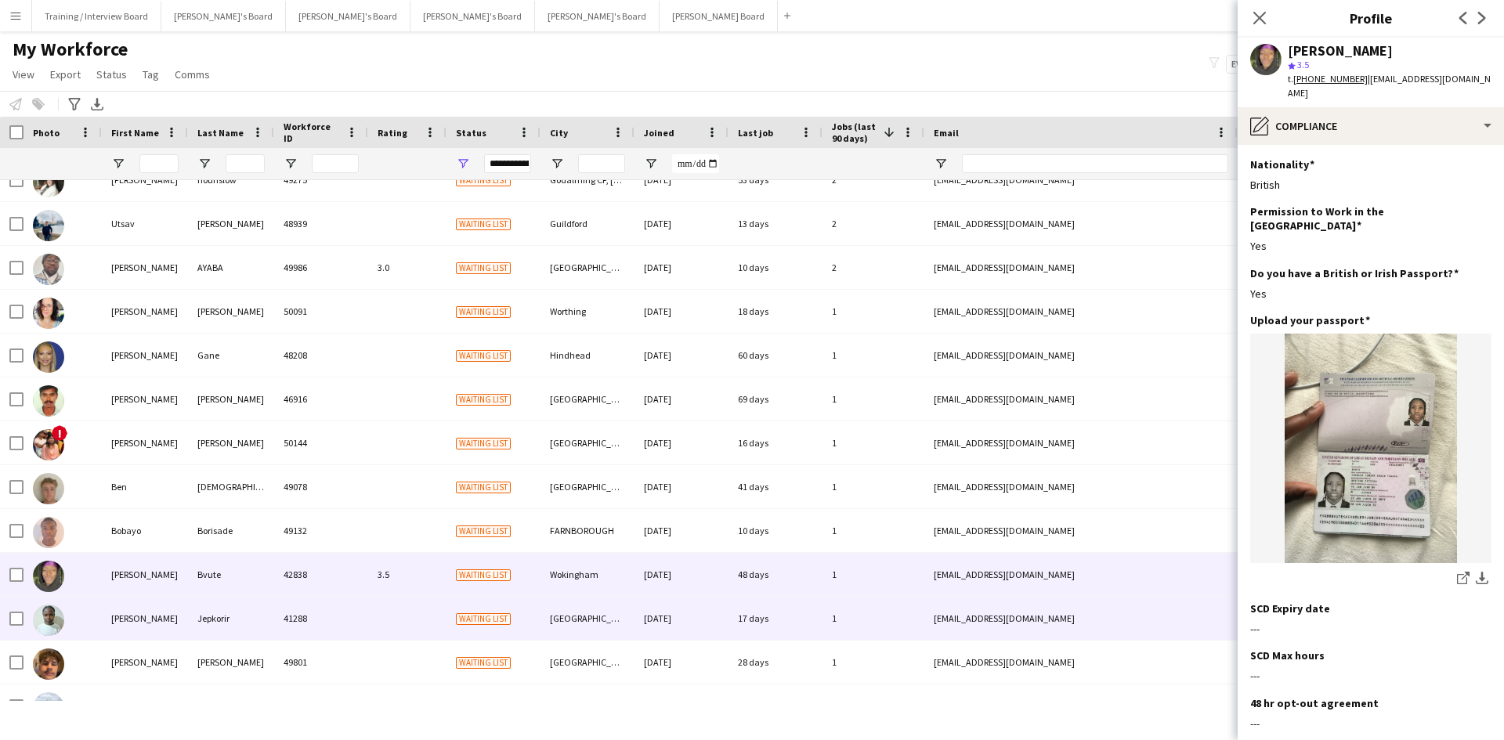
click at [794, 622] on div "17 days" at bounding box center [776, 618] width 94 height 43
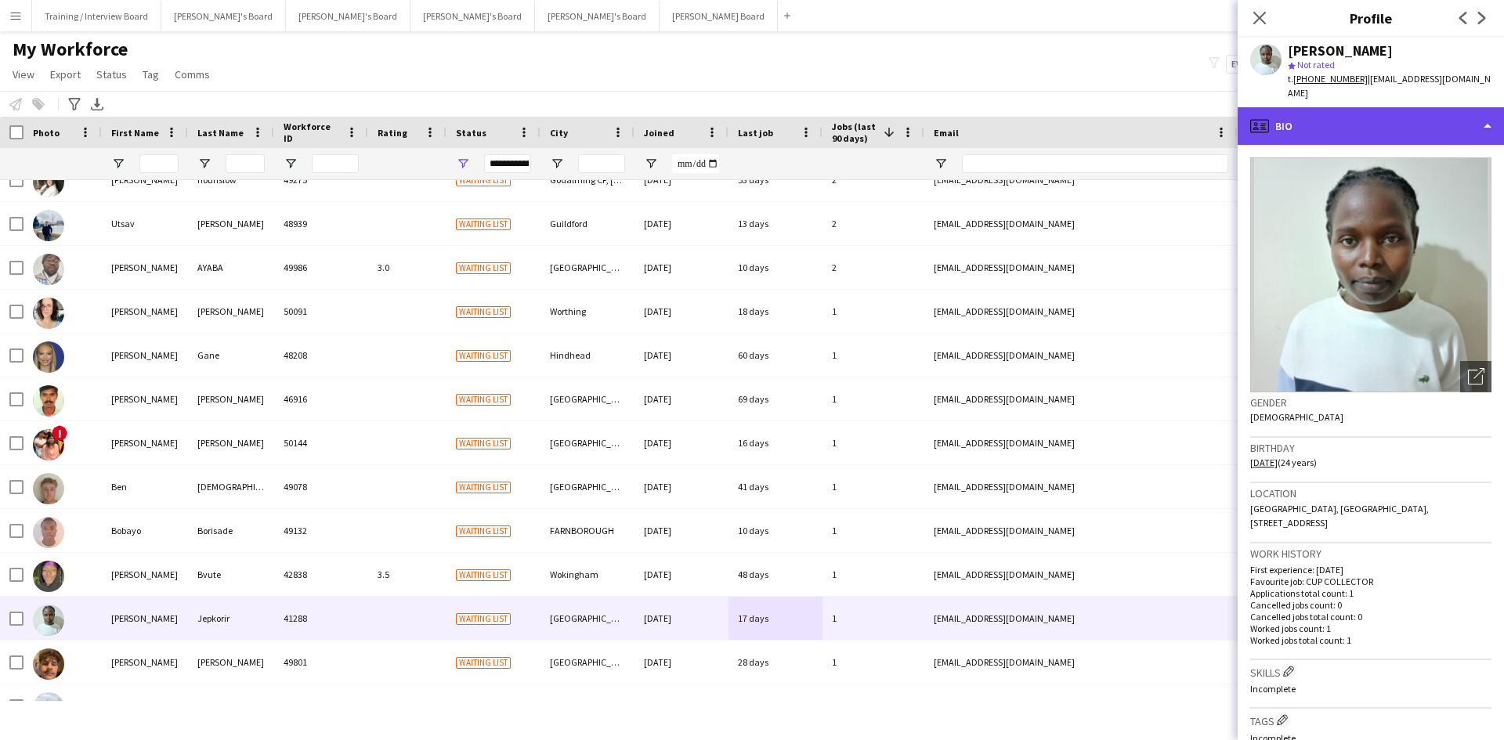
click at [1357, 108] on div "profile Bio" at bounding box center [1371, 126] width 266 height 38
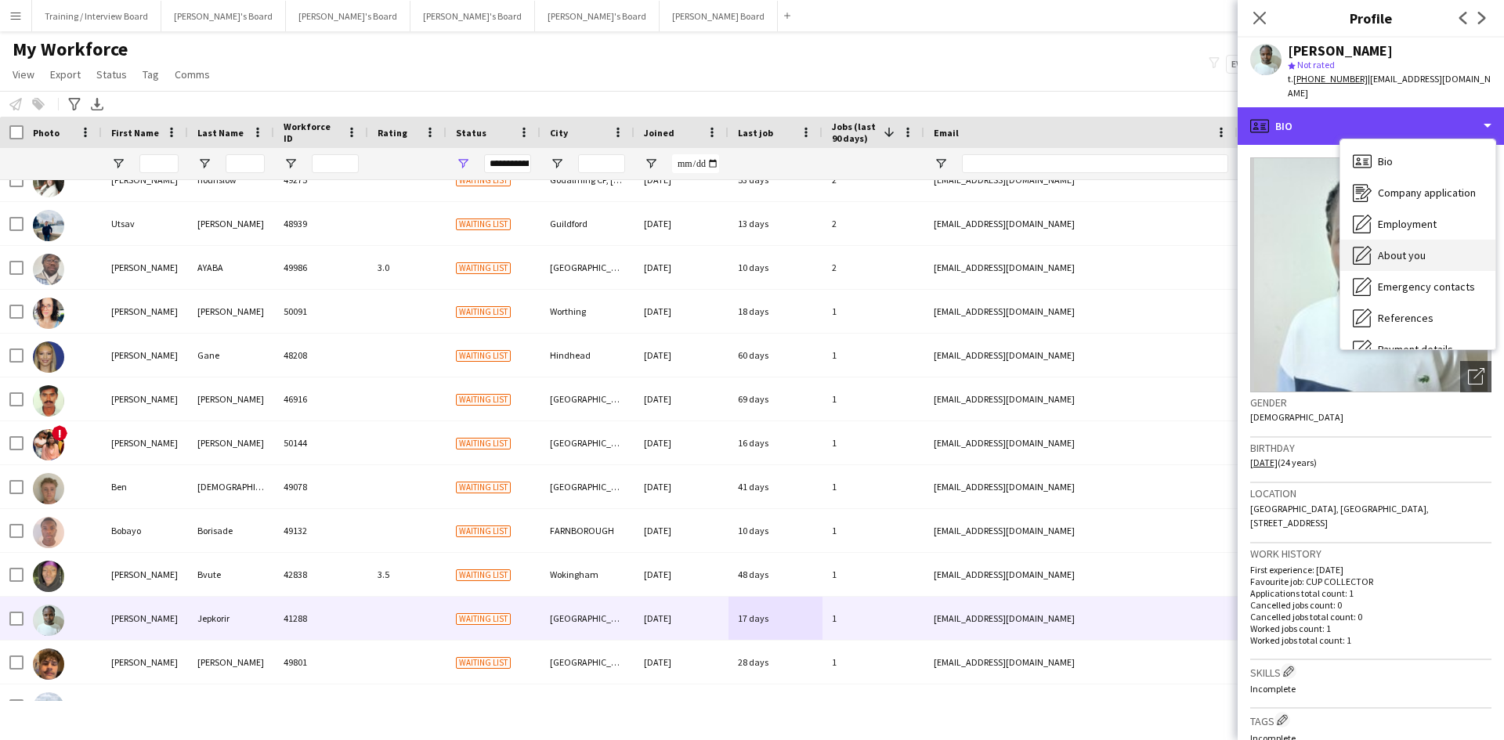
scroll to position [78, 0]
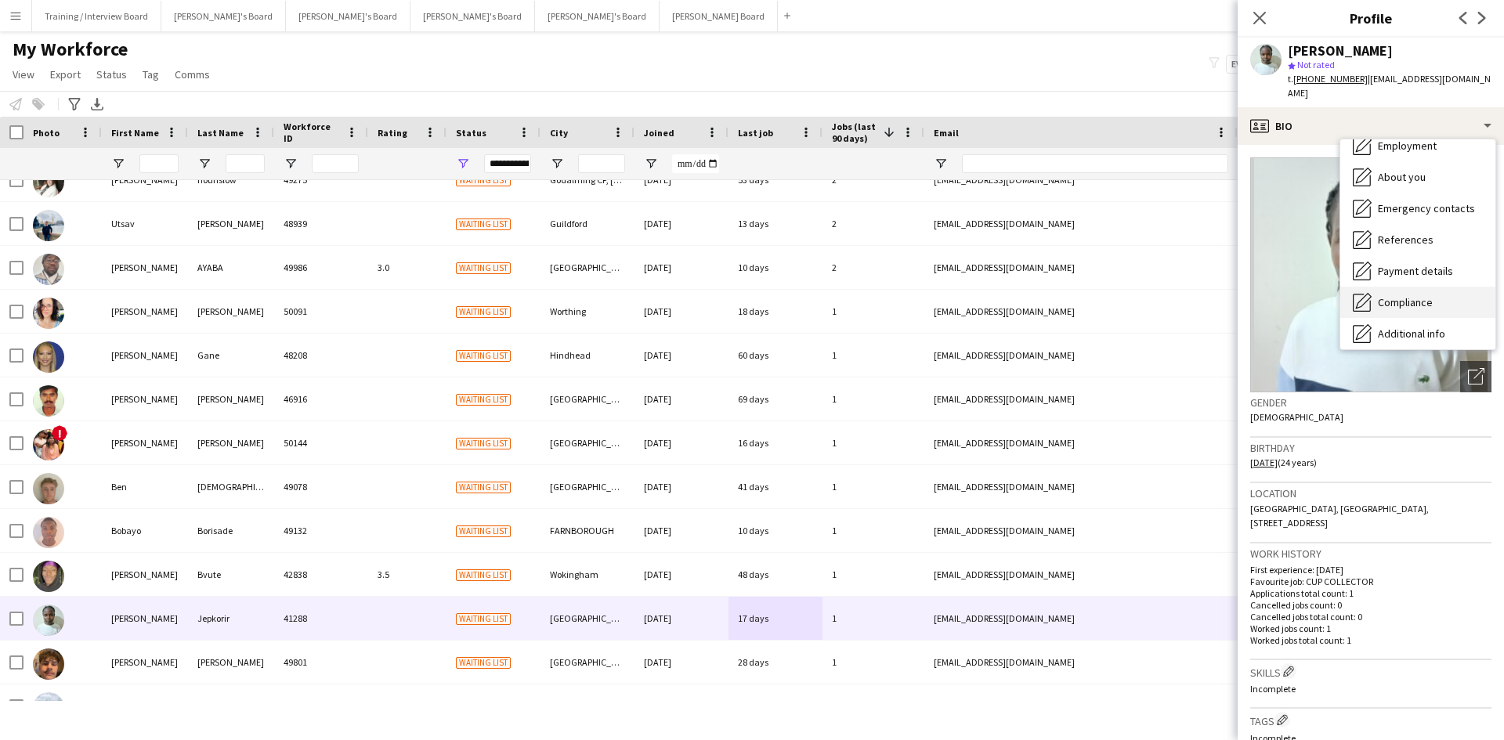
click at [1414, 295] on span "Compliance" at bounding box center [1405, 302] width 55 height 14
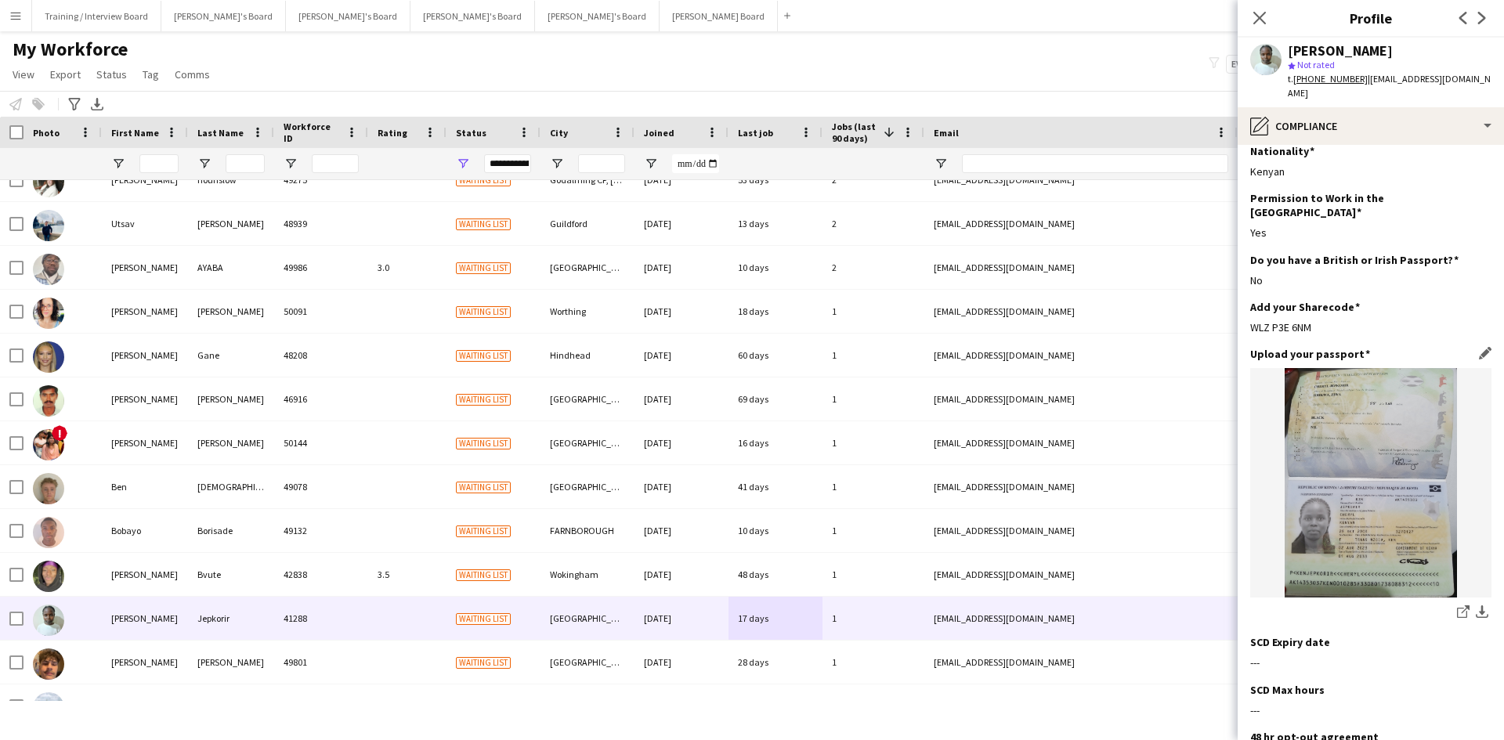
scroll to position [0, 0]
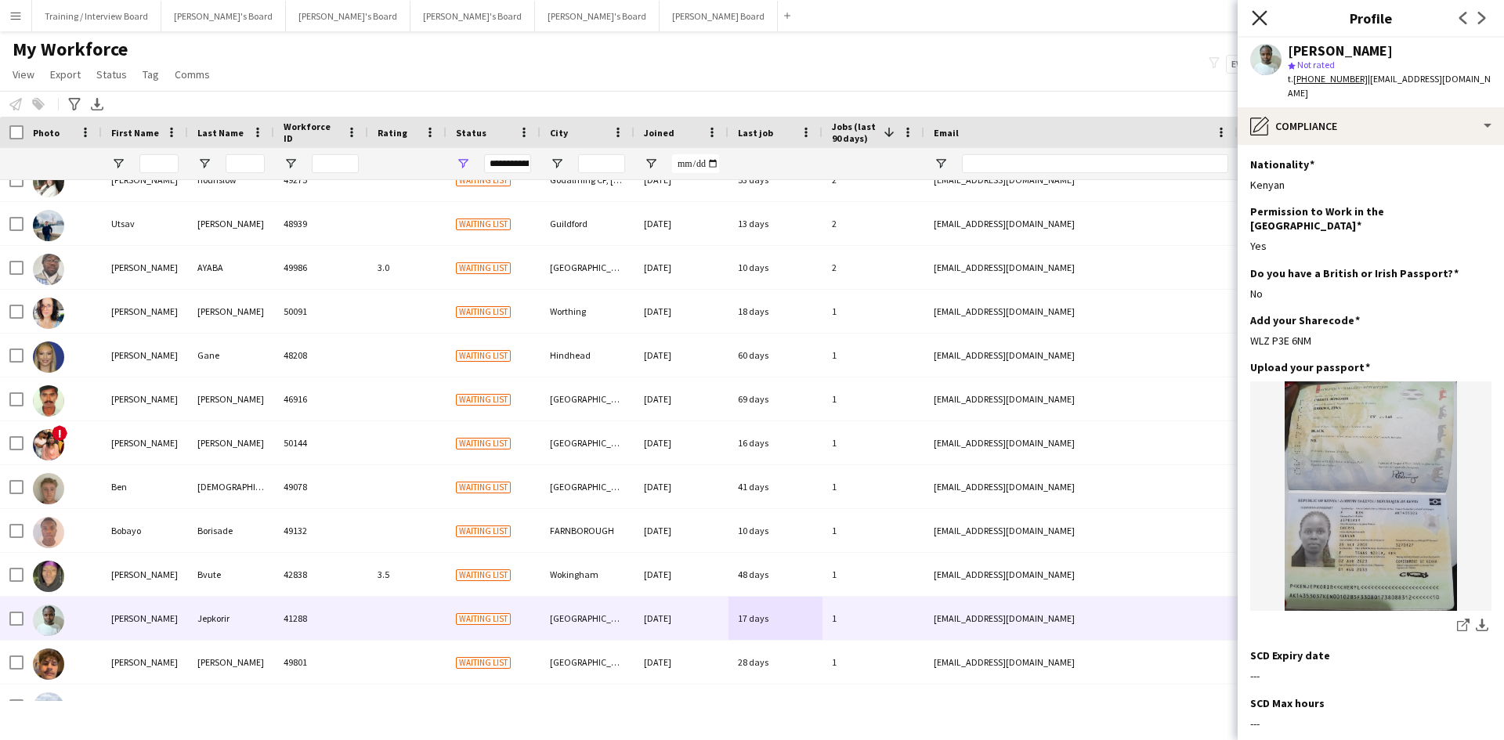
click at [1255, 13] on icon at bounding box center [1259, 17] width 15 height 15
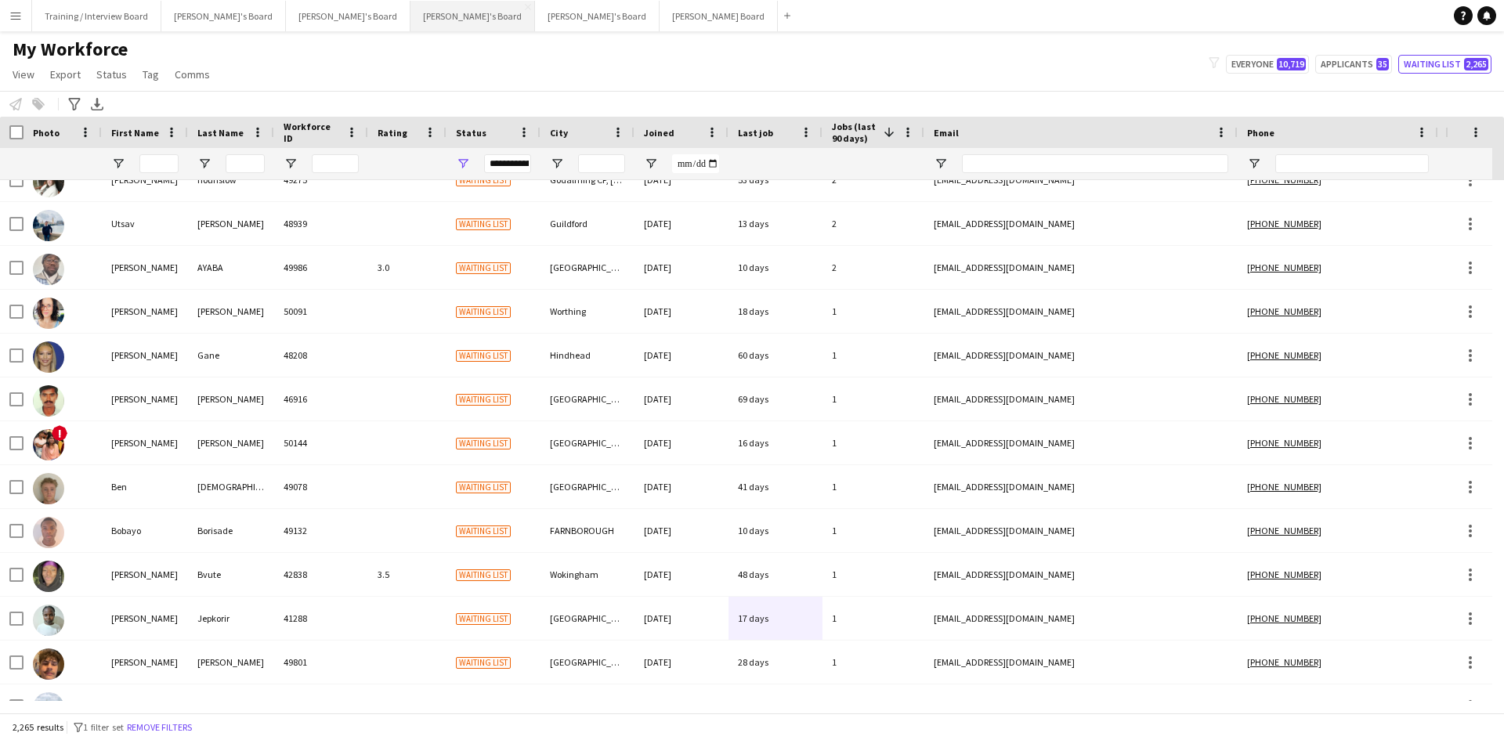
click at [411, 16] on button "[PERSON_NAME]'s Board Close" at bounding box center [473, 16] width 125 height 31
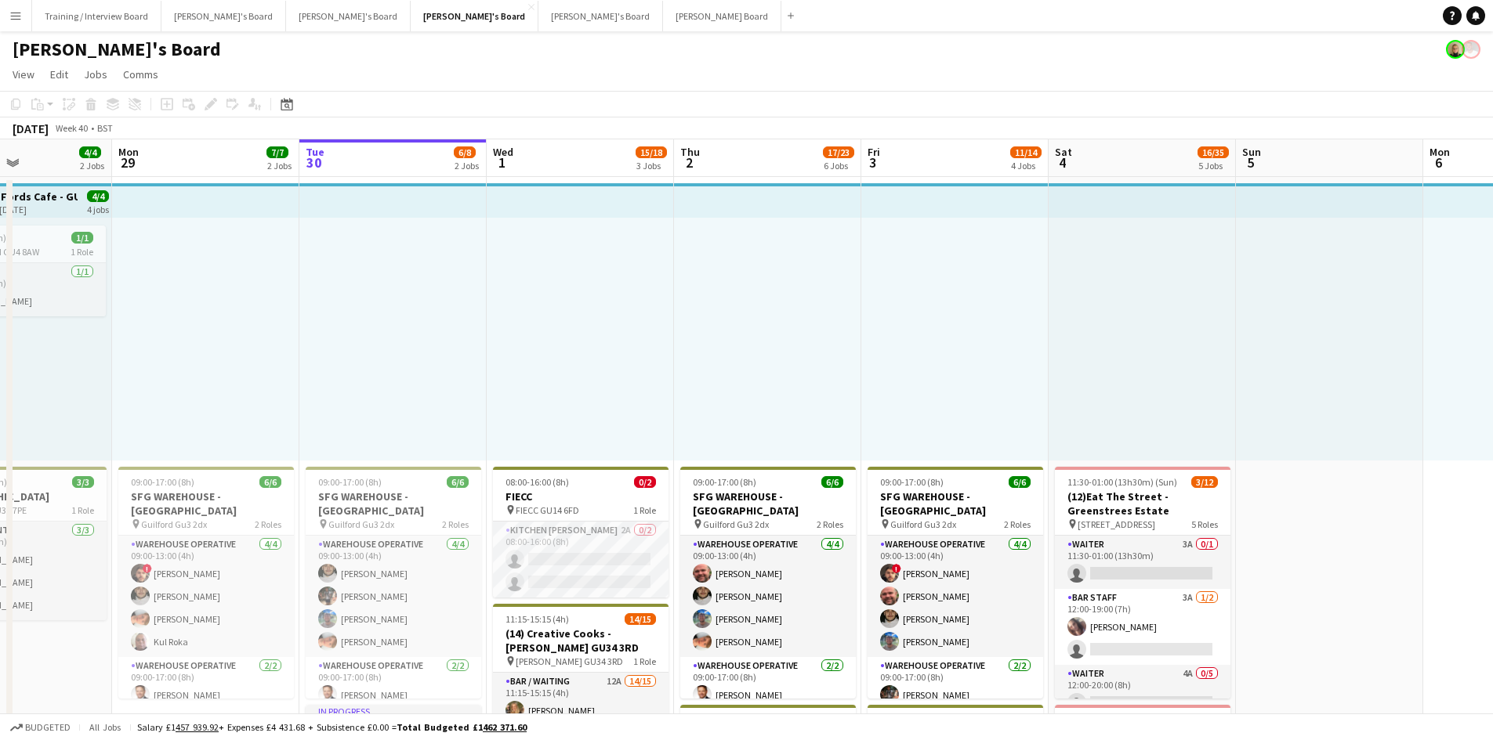
scroll to position [0, 443]
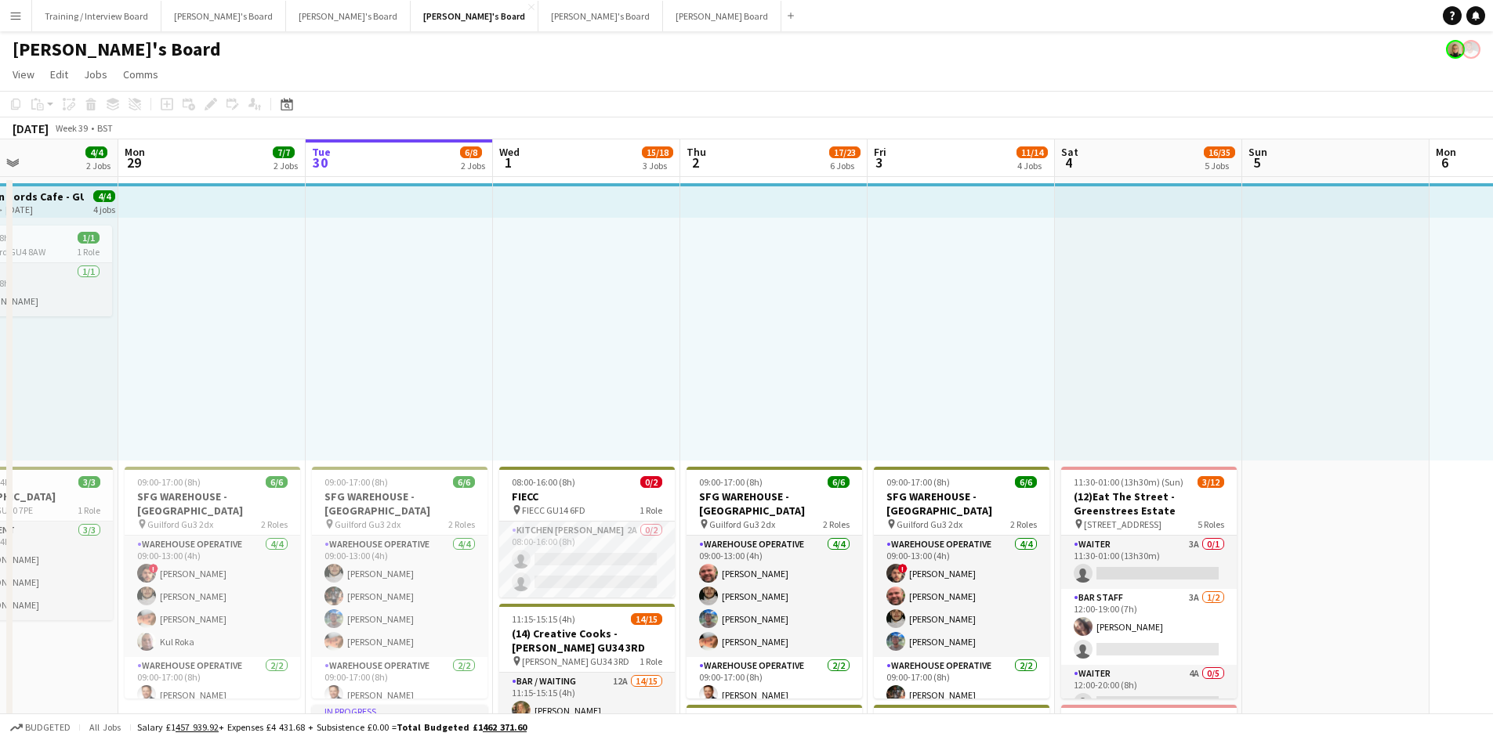
drag, startPoint x: 262, startPoint y: 164, endPoint x: 380, endPoint y: 169, distance: 118.4
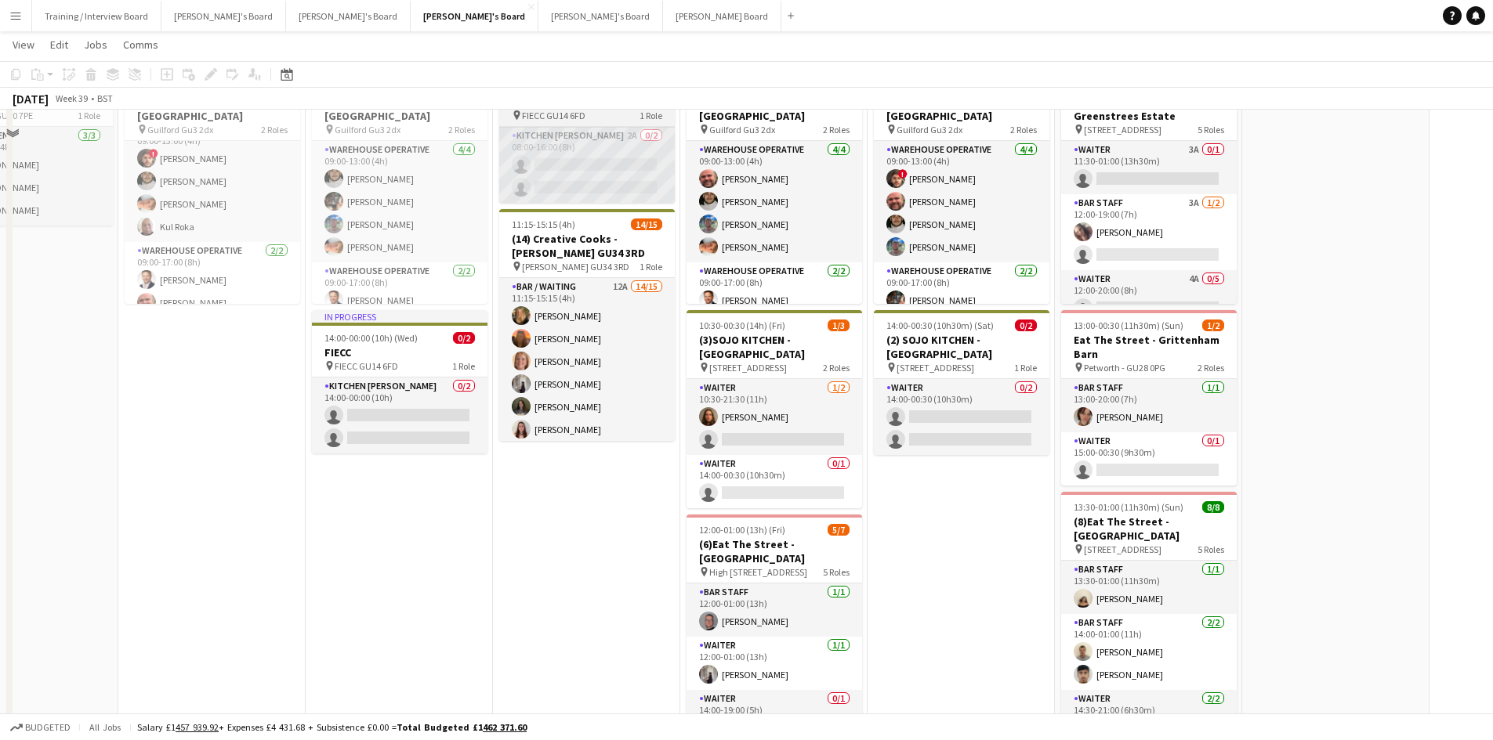
scroll to position [291, 0]
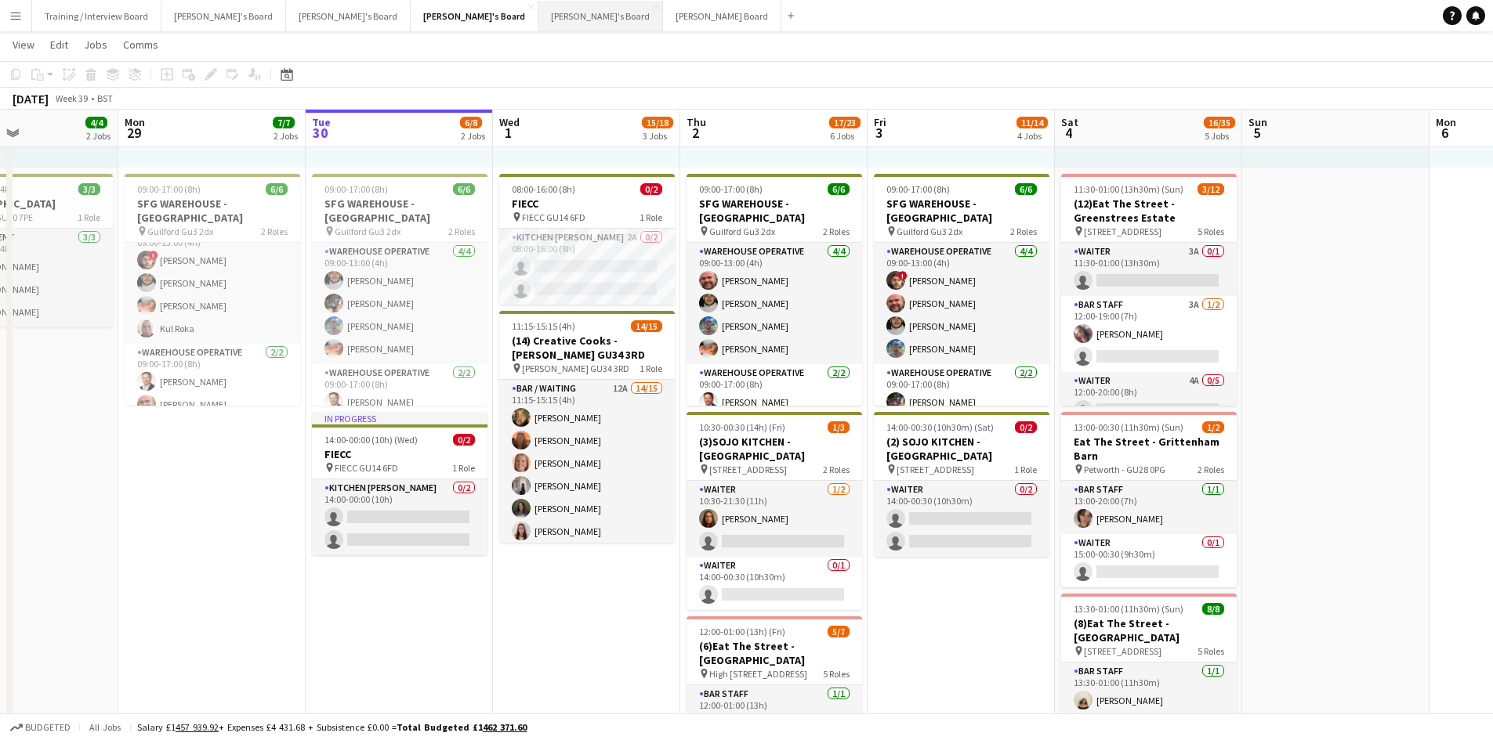
click at [538, 14] on button "[PERSON_NAME]'s Board Close" at bounding box center [600, 16] width 125 height 31
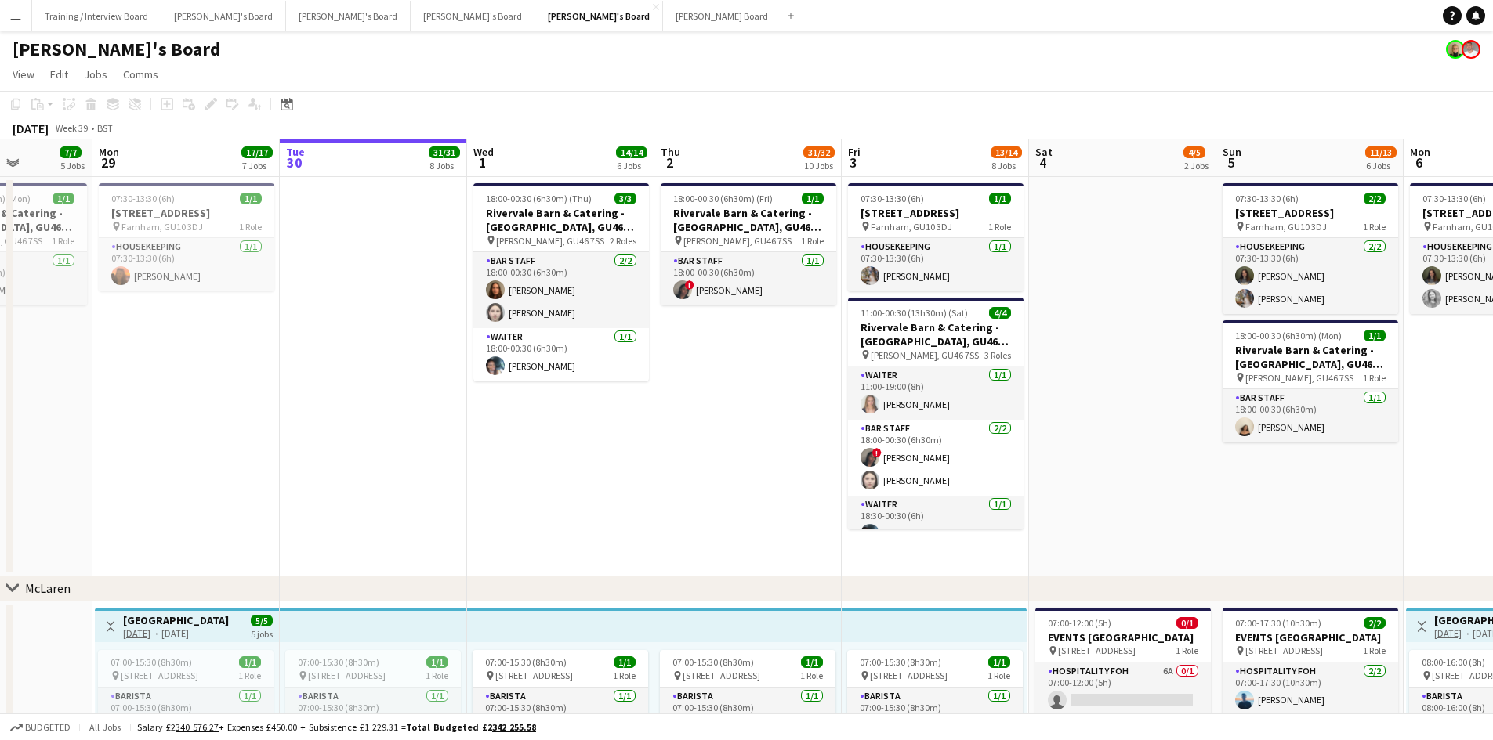
scroll to position [0, 470]
drag, startPoint x: 250, startPoint y: 161, endPoint x: 342, endPoint y: 165, distance: 91.7
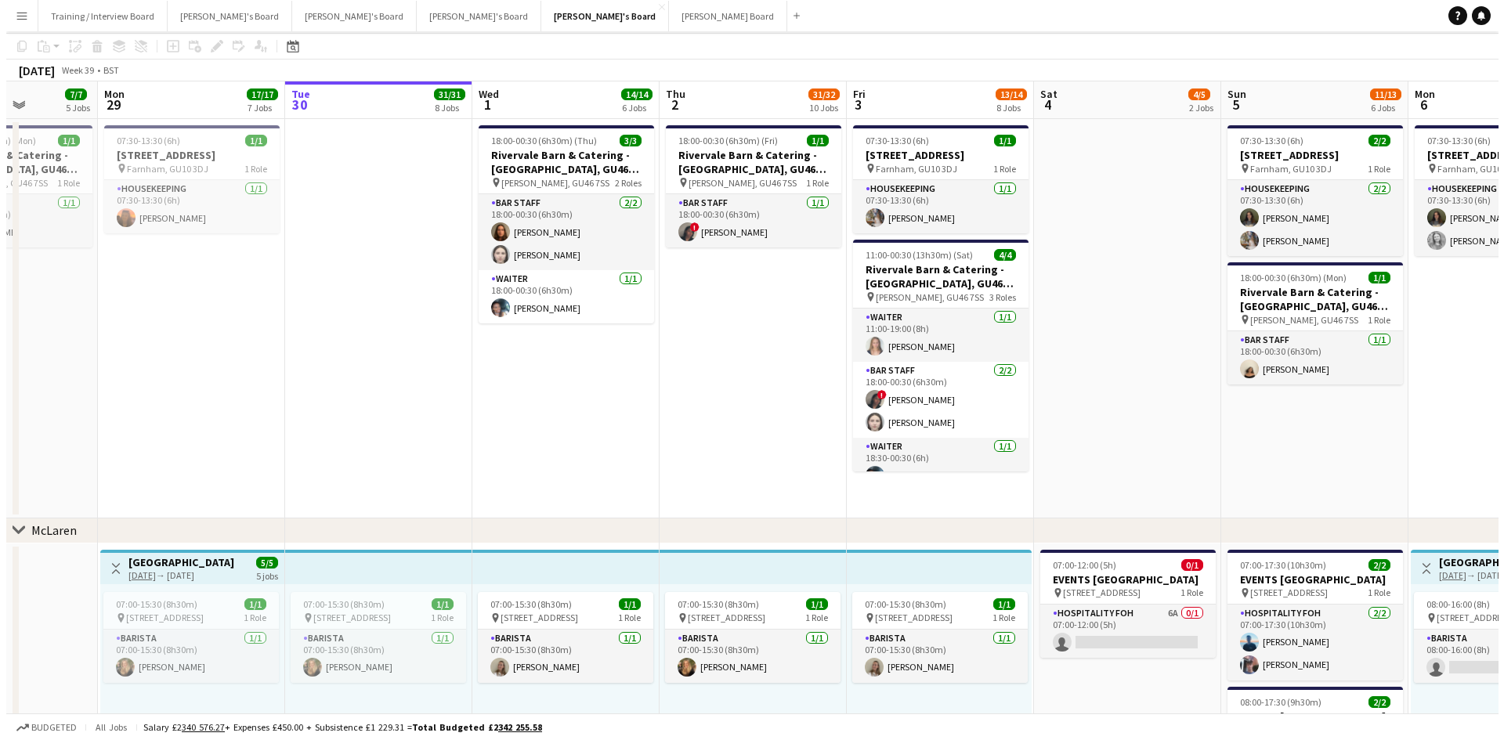
scroll to position [0, 0]
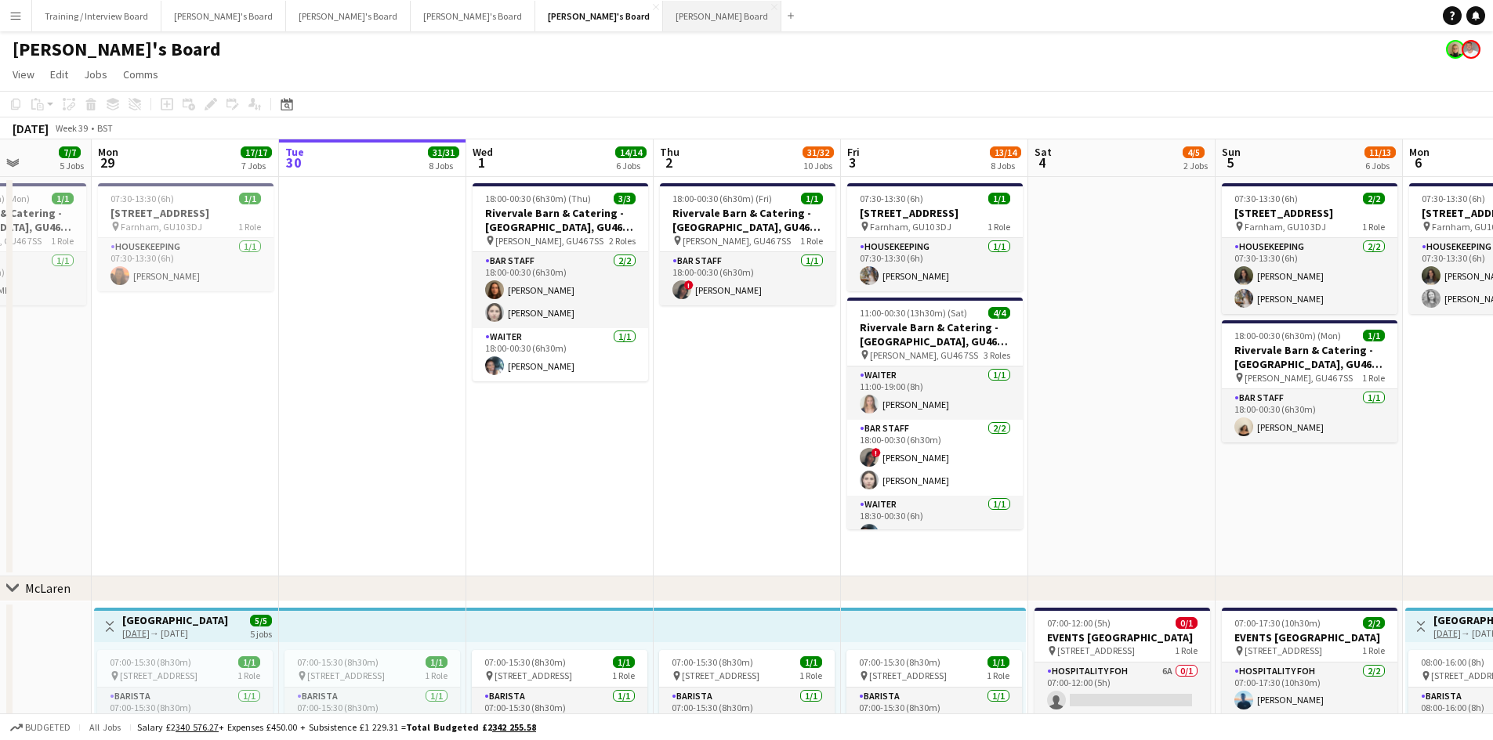
click at [663, 24] on button "[PERSON_NAME] Board Close" at bounding box center [722, 16] width 118 height 31
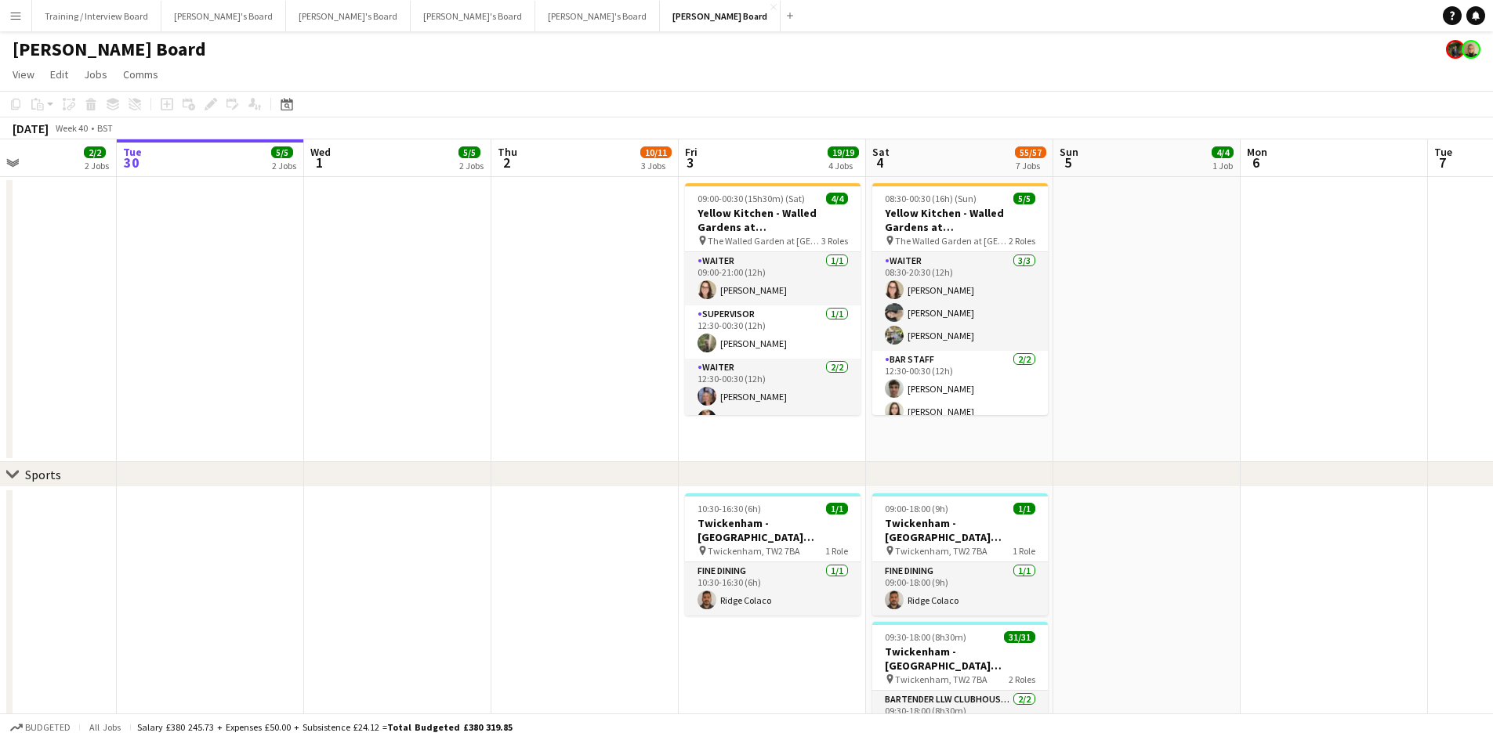
scroll to position [0, 448]
drag, startPoint x: 1040, startPoint y: 150, endPoint x: 966, endPoint y: 149, distance: 73.7
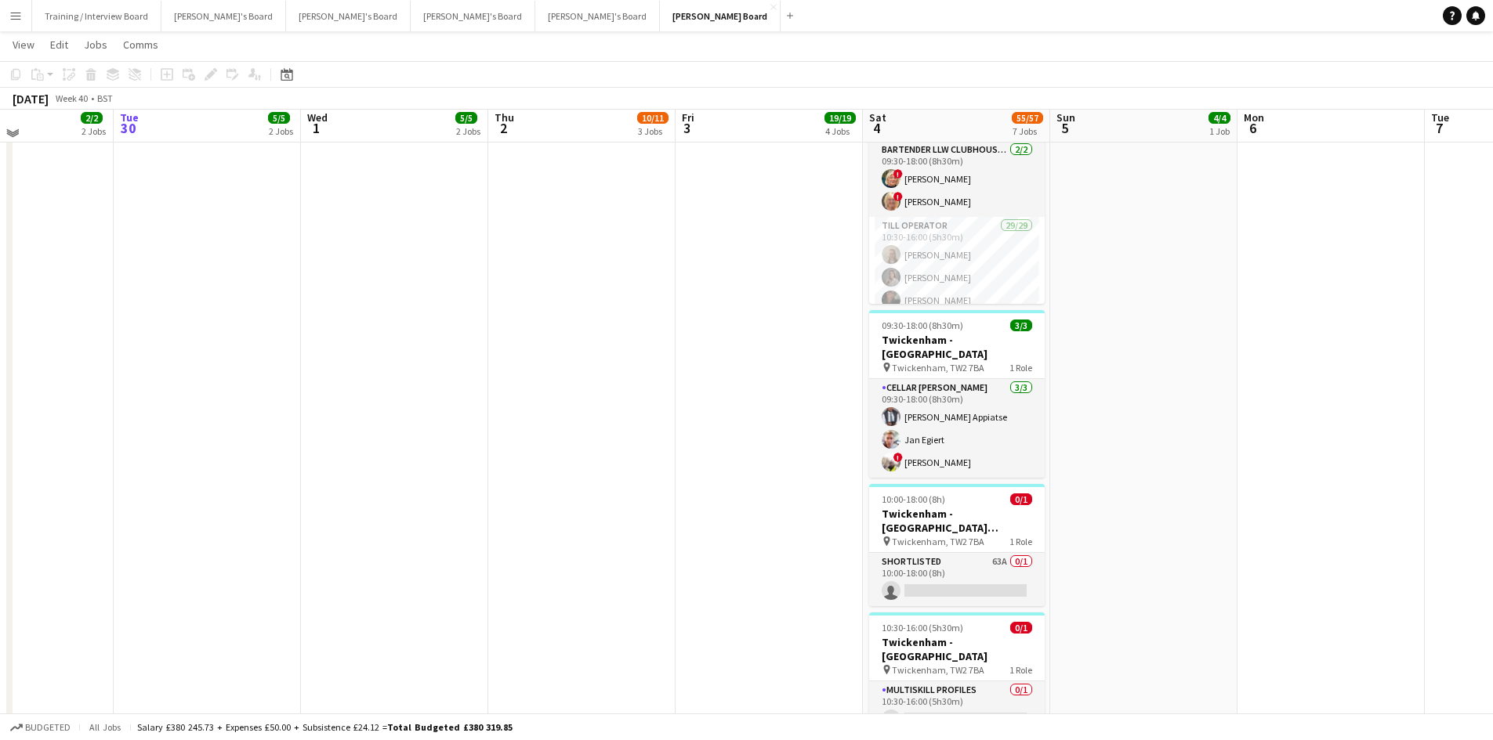
scroll to position [0, 0]
